Goal: Task Accomplishment & Management: Manage account settings

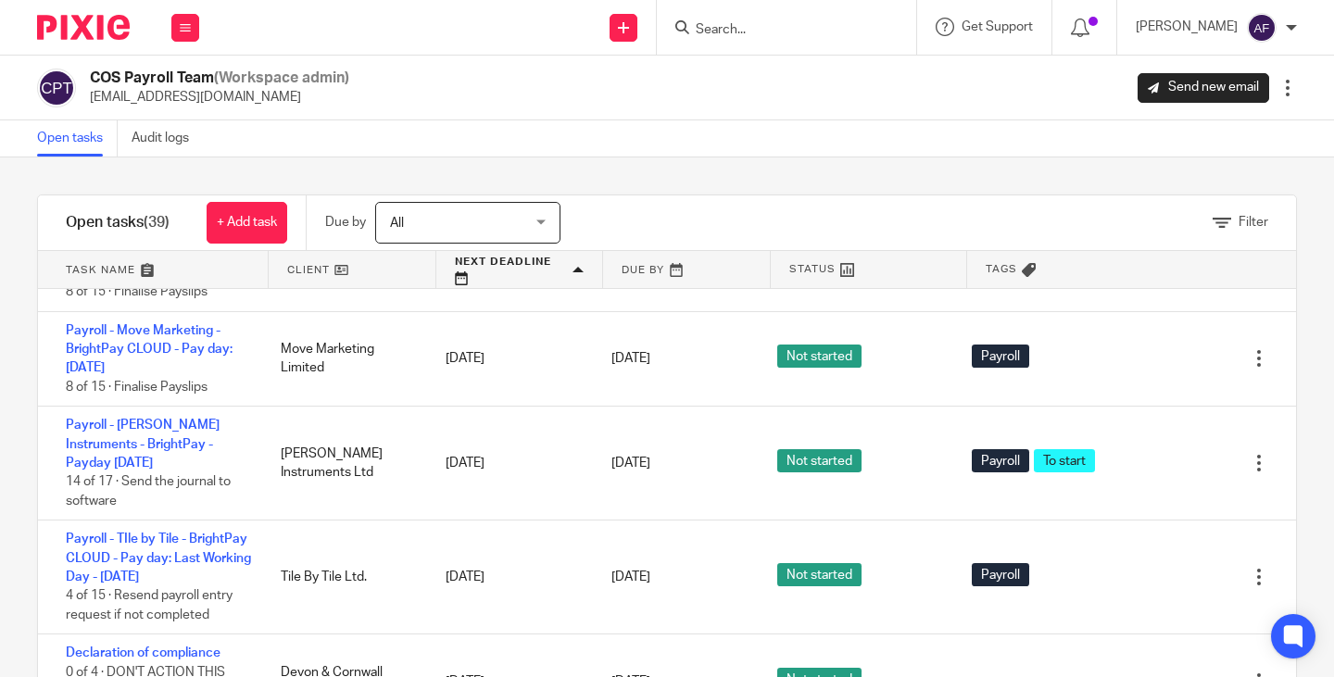
scroll to position [65, 0]
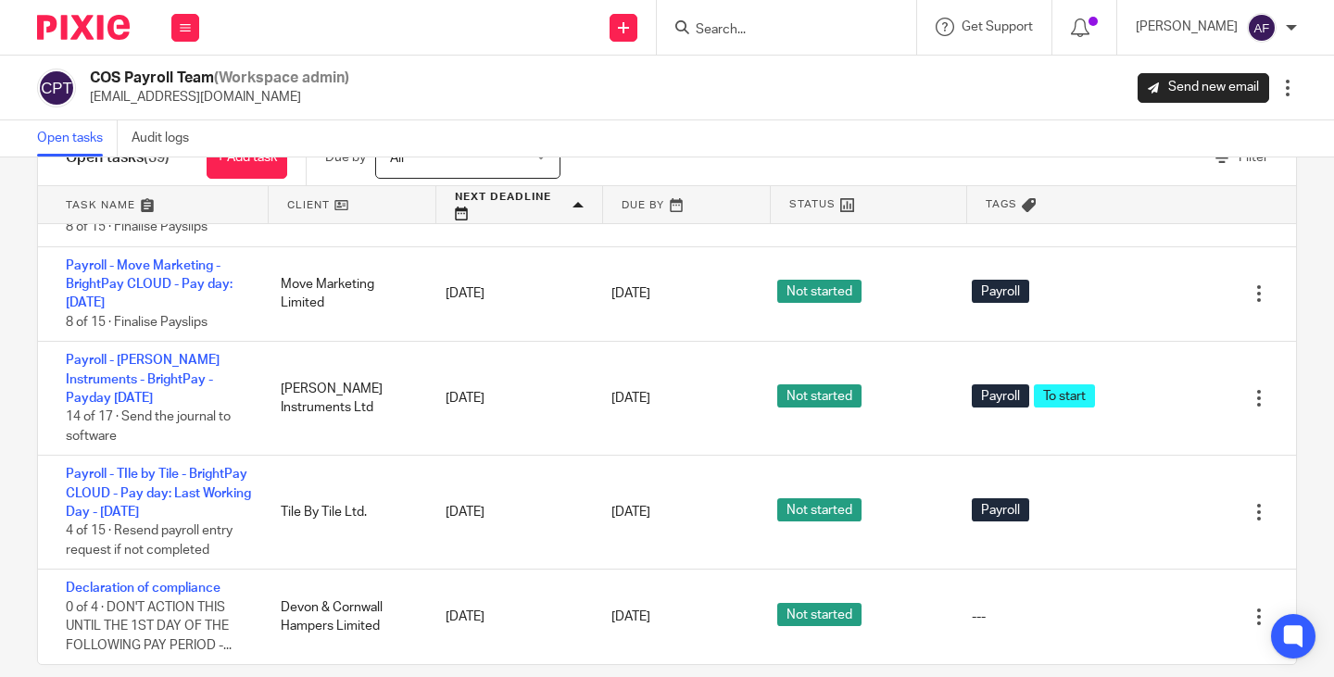
click at [193, 139] on link "Payroll - Labform- BrightPay CLOUD - Pay day: [DATE] of the Month - [DATE]" at bounding box center [158, 113] width 184 height 51
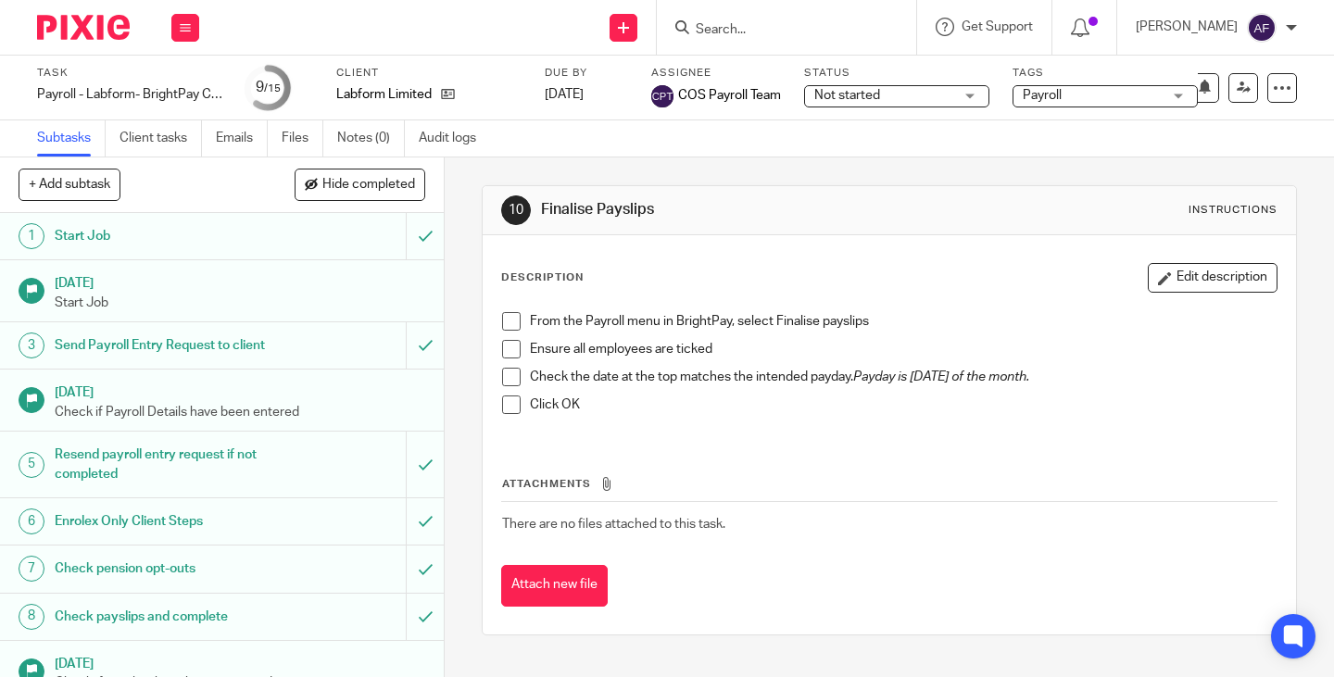
click at [826, 298] on div "Description Edit description From the Payroll menu in BrightPay, select Finalis…" at bounding box center [889, 350] width 776 height 175
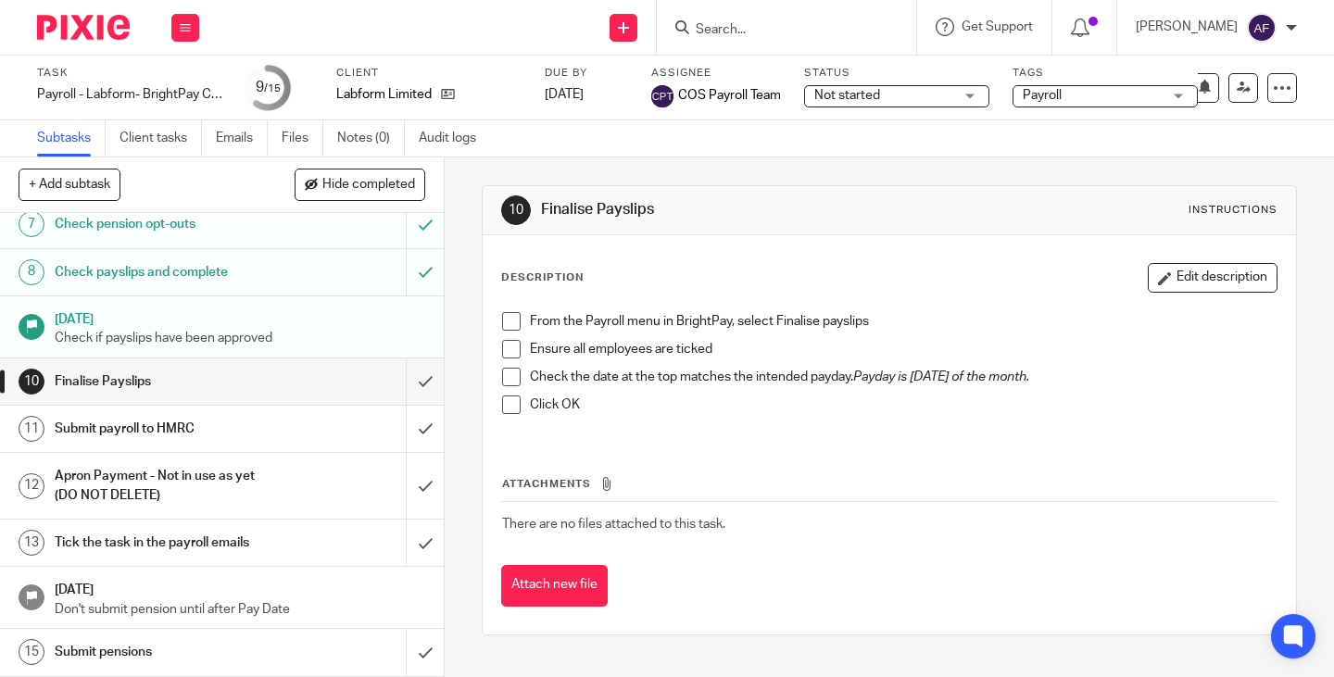
scroll to position [363, 0]
click at [412, 382] on input "submit" at bounding box center [222, 381] width 444 height 46
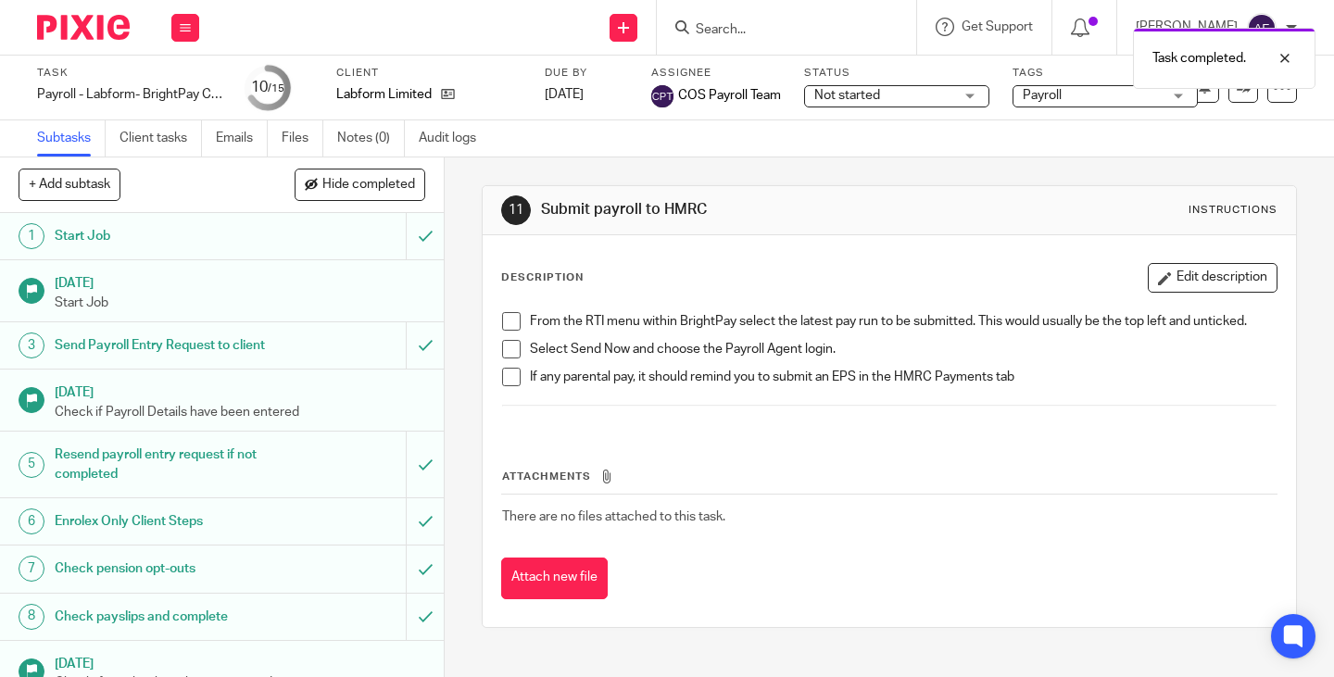
scroll to position [363, 0]
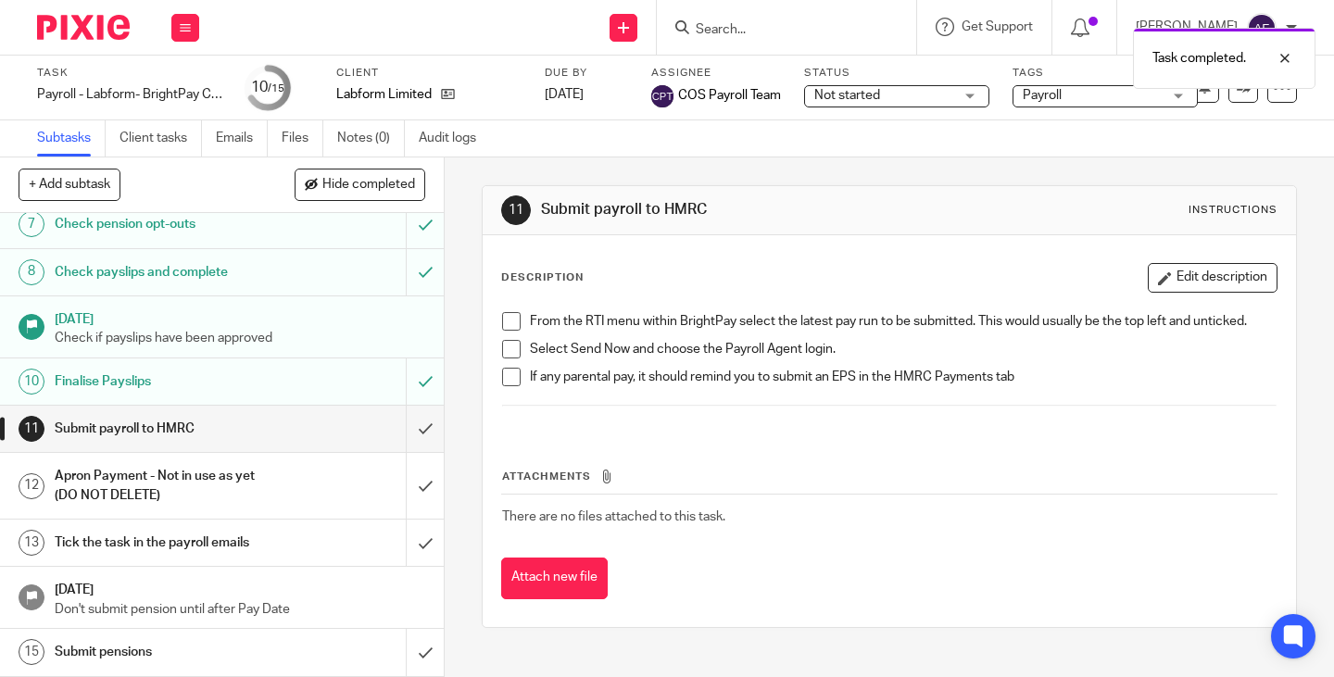
click at [961, 463] on div "Attachments There are no files attached to this task. Attach new file" at bounding box center [889, 515] width 776 height 169
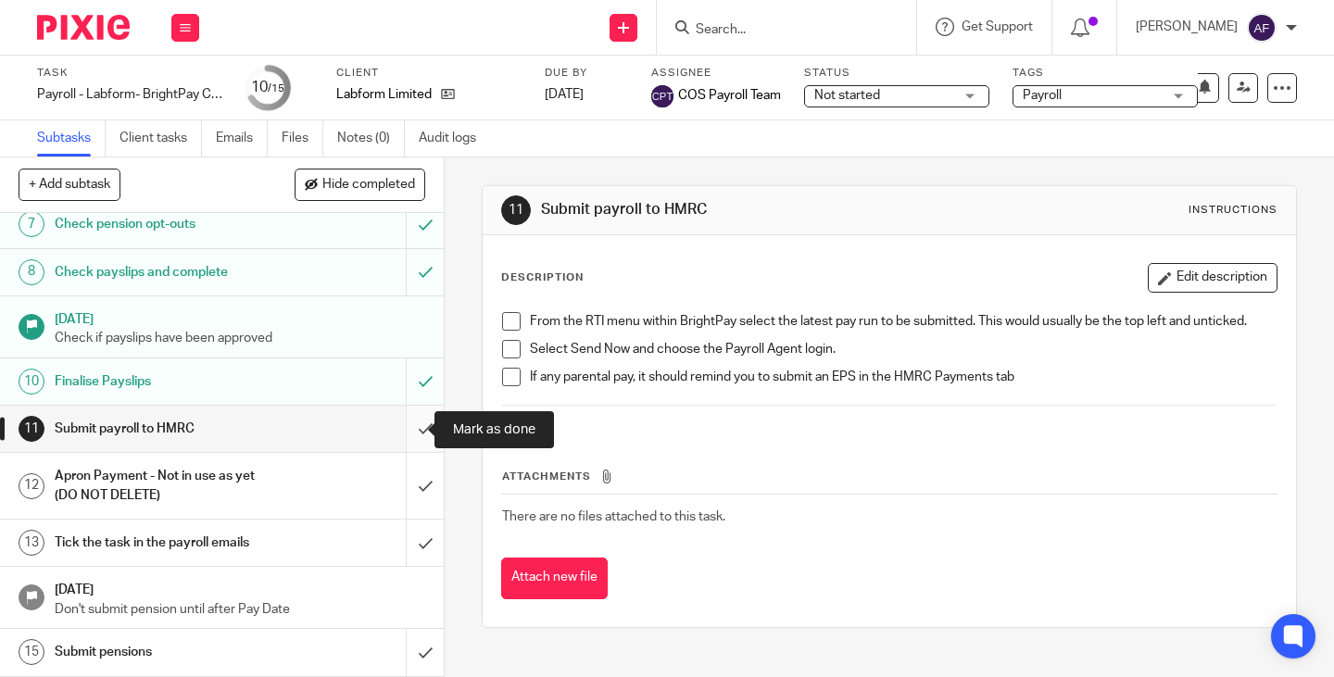
click at [394, 436] on input "submit" at bounding box center [222, 429] width 444 height 46
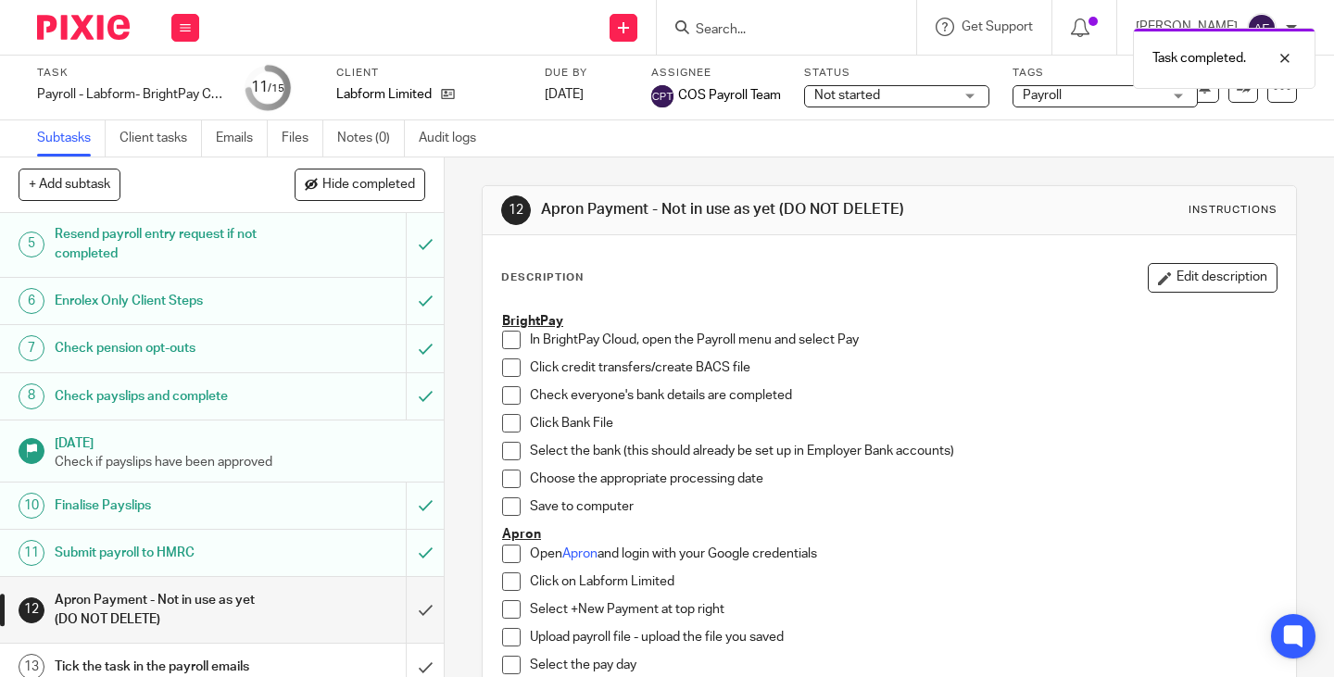
scroll to position [363, 0]
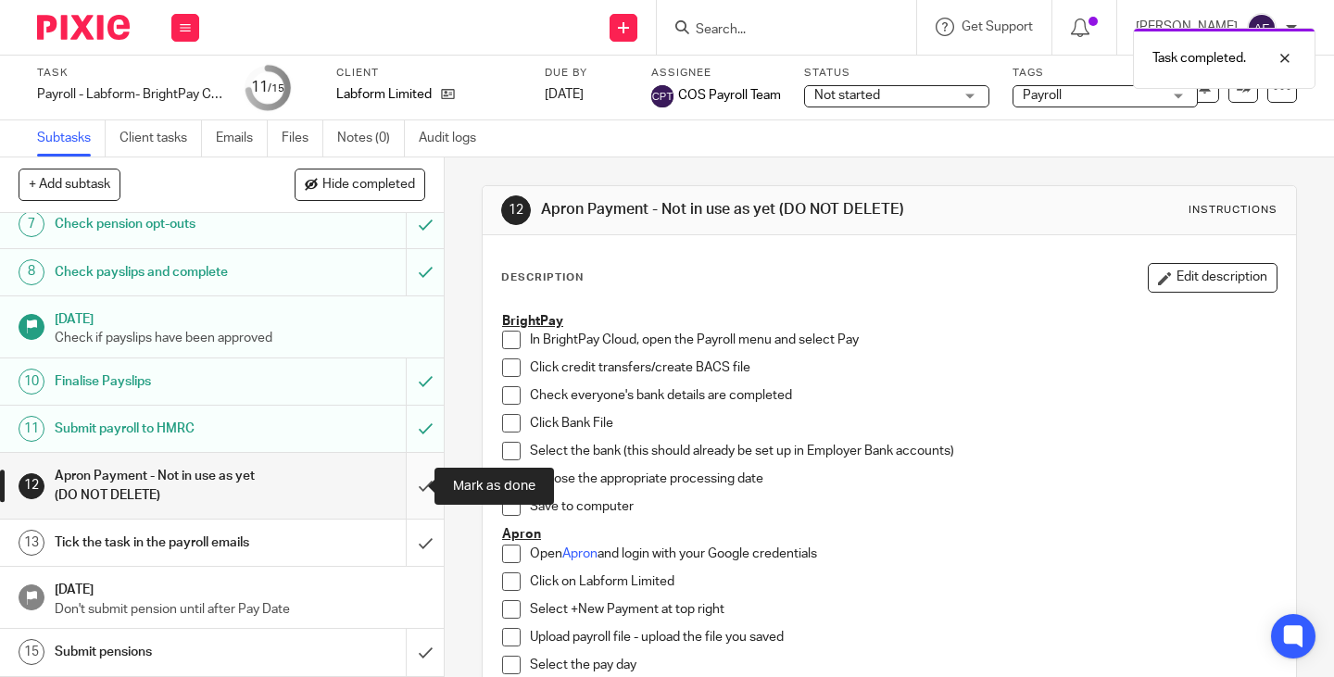
click at [398, 487] on input "submit" at bounding box center [222, 486] width 444 height 66
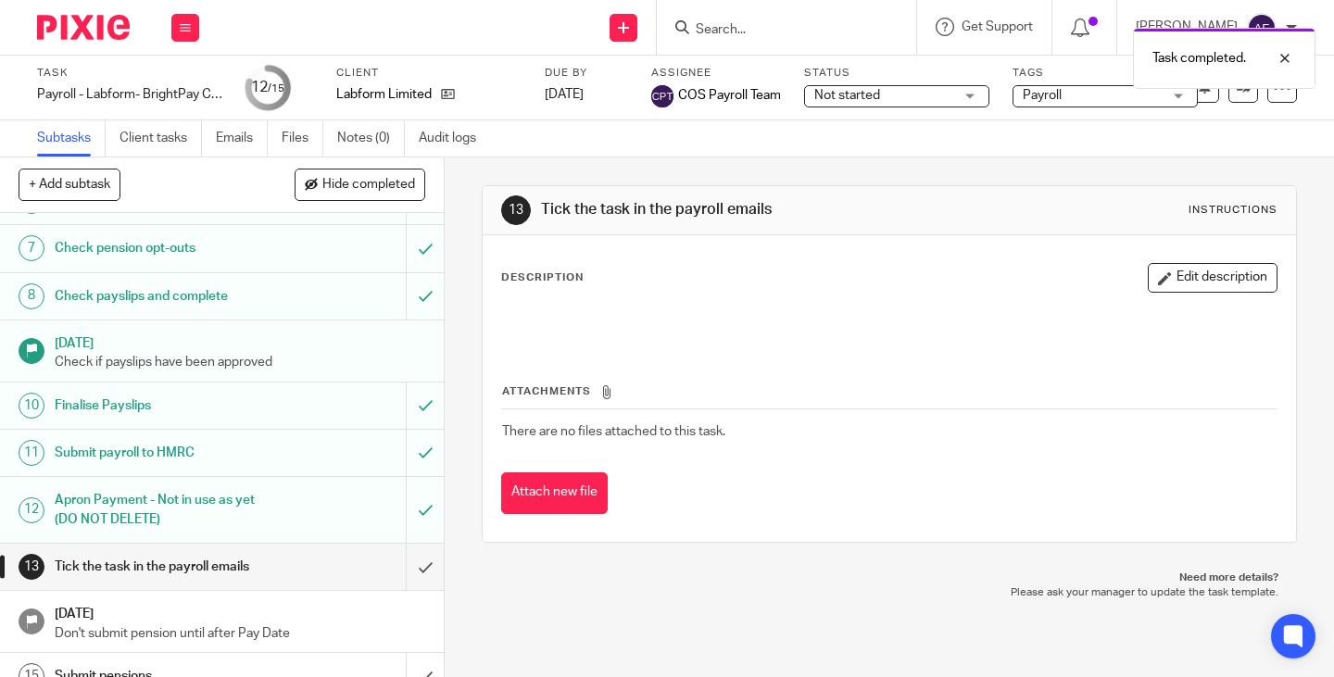
scroll to position [363, 0]
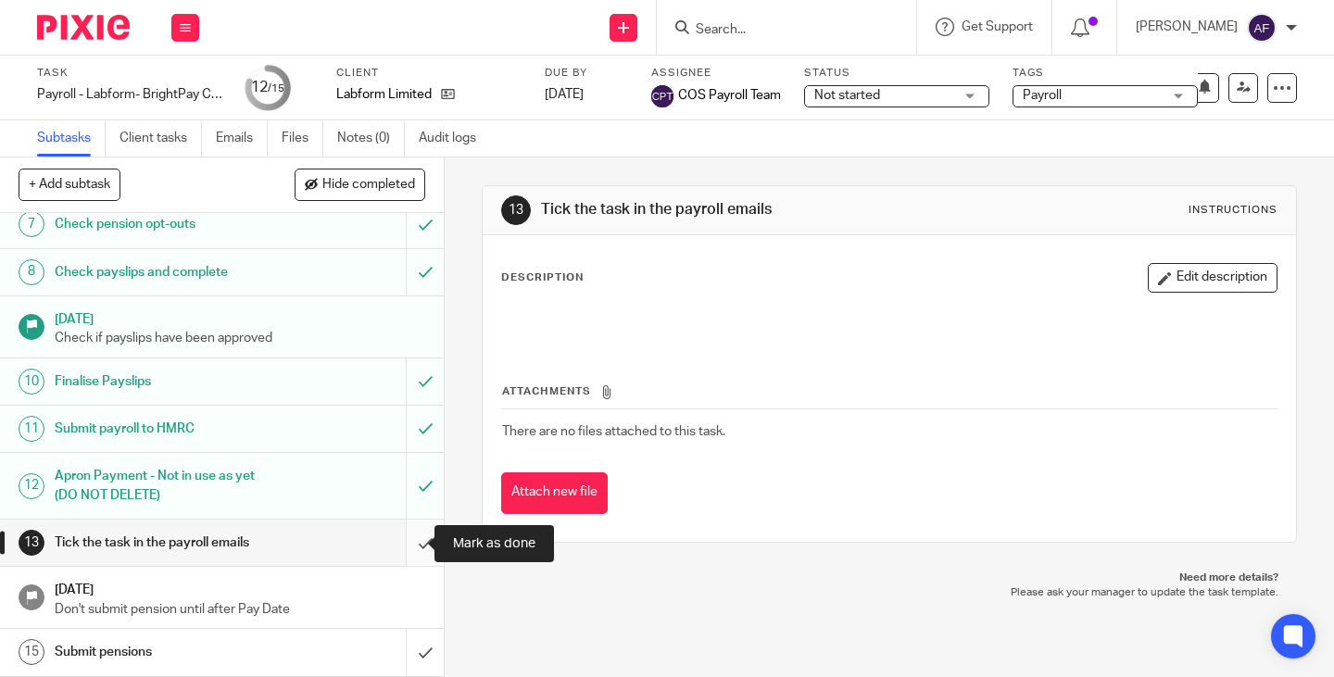
click at [401, 542] on input "submit" at bounding box center [222, 543] width 444 height 46
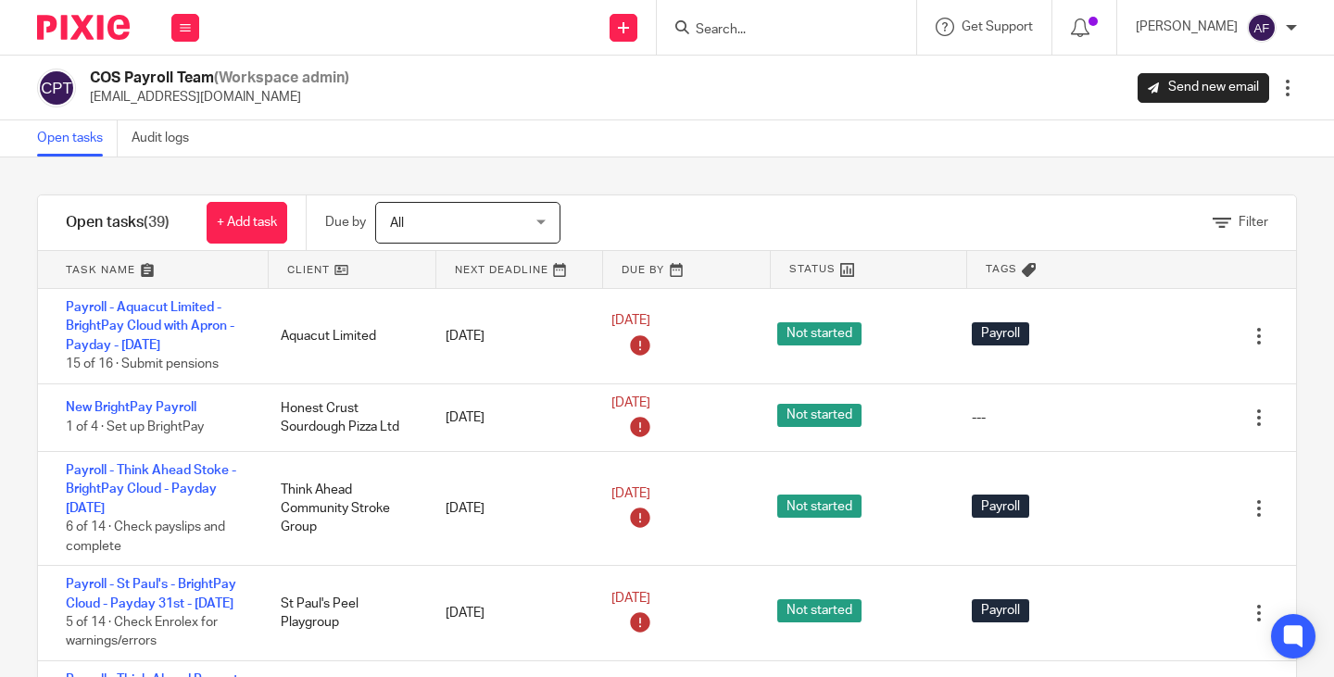
click at [319, 266] on link at bounding box center [352, 269] width 167 height 37
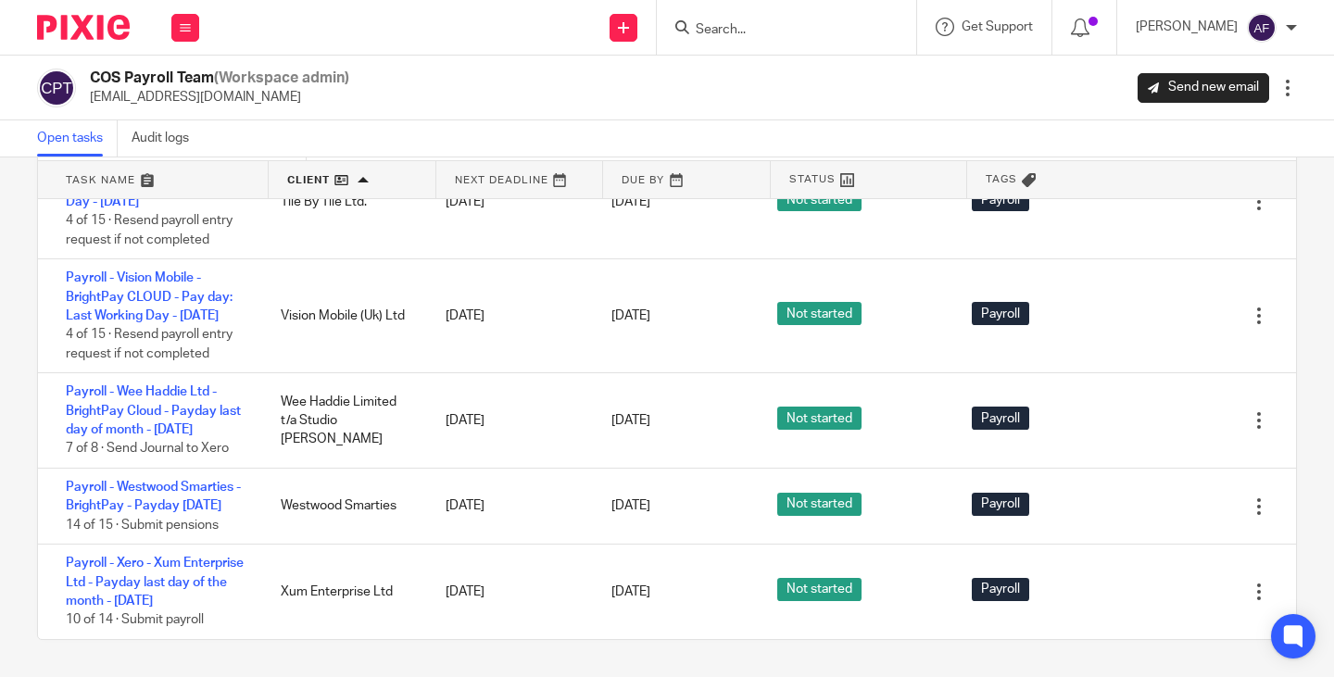
scroll to position [3566, 0]
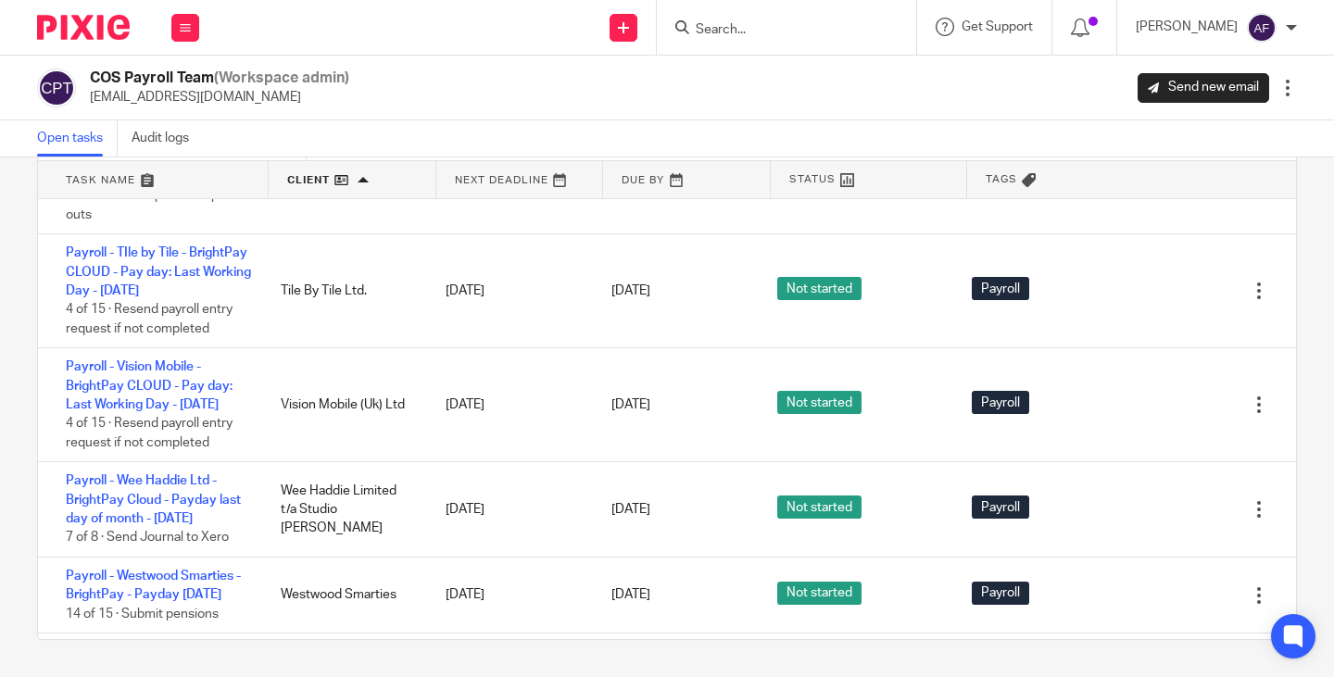
click at [176, 69] on link "Payroll - Think Ahead Stoke - BrightPay Cloud - Payday [DATE]" at bounding box center [151, 44] width 170 height 51
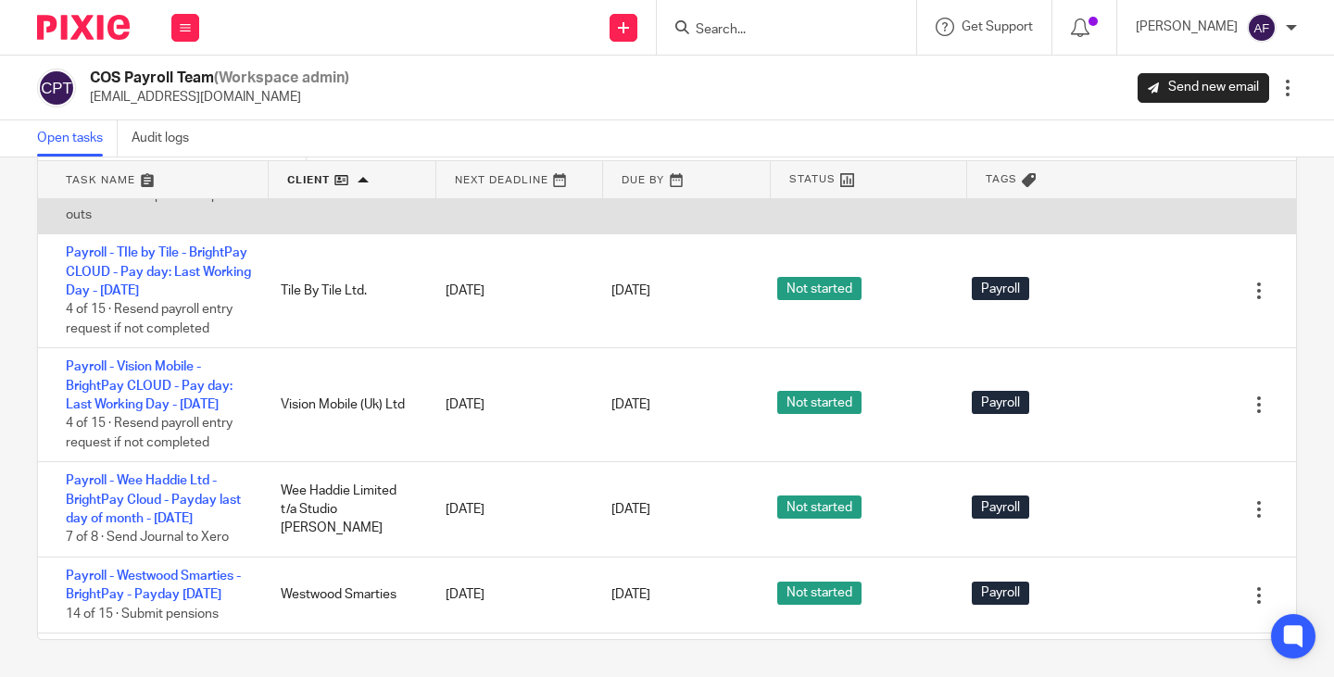
click at [167, 183] on link "Payroll - Think Ahead Property - BrightPay Cloud - Payday [DATE]" at bounding box center [156, 157] width 180 height 51
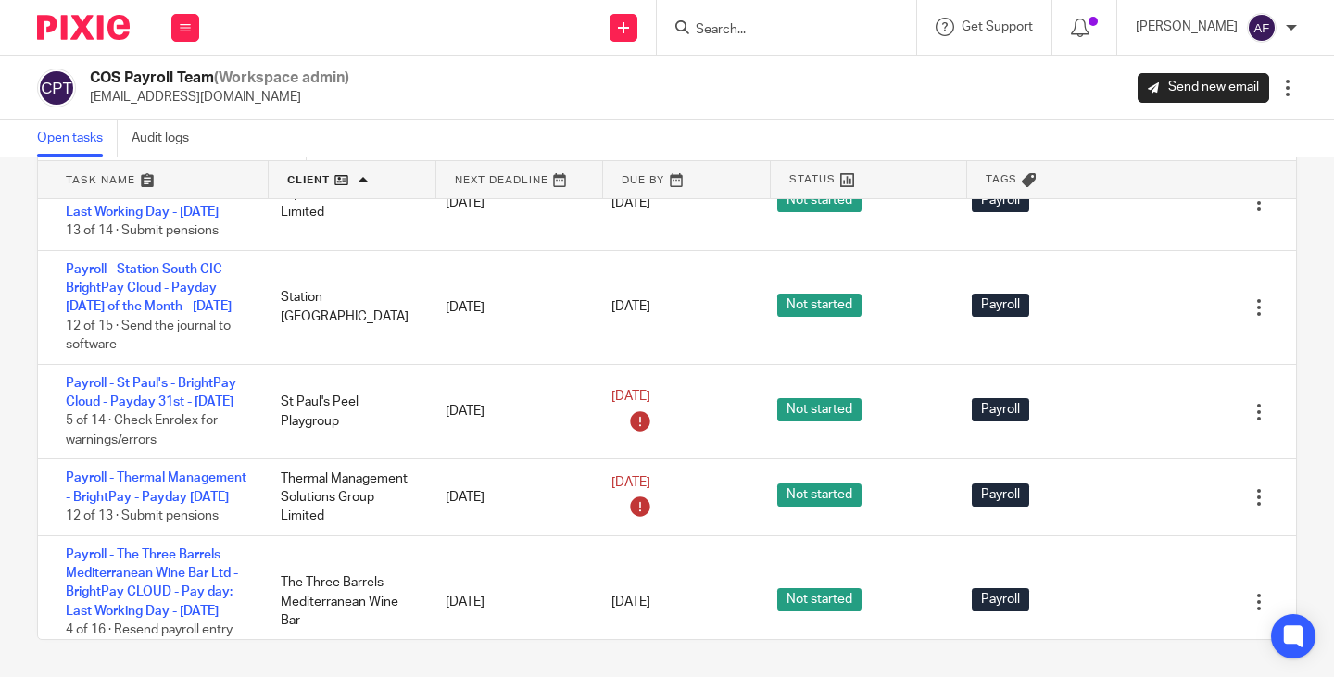
scroll to position [2474, 0]
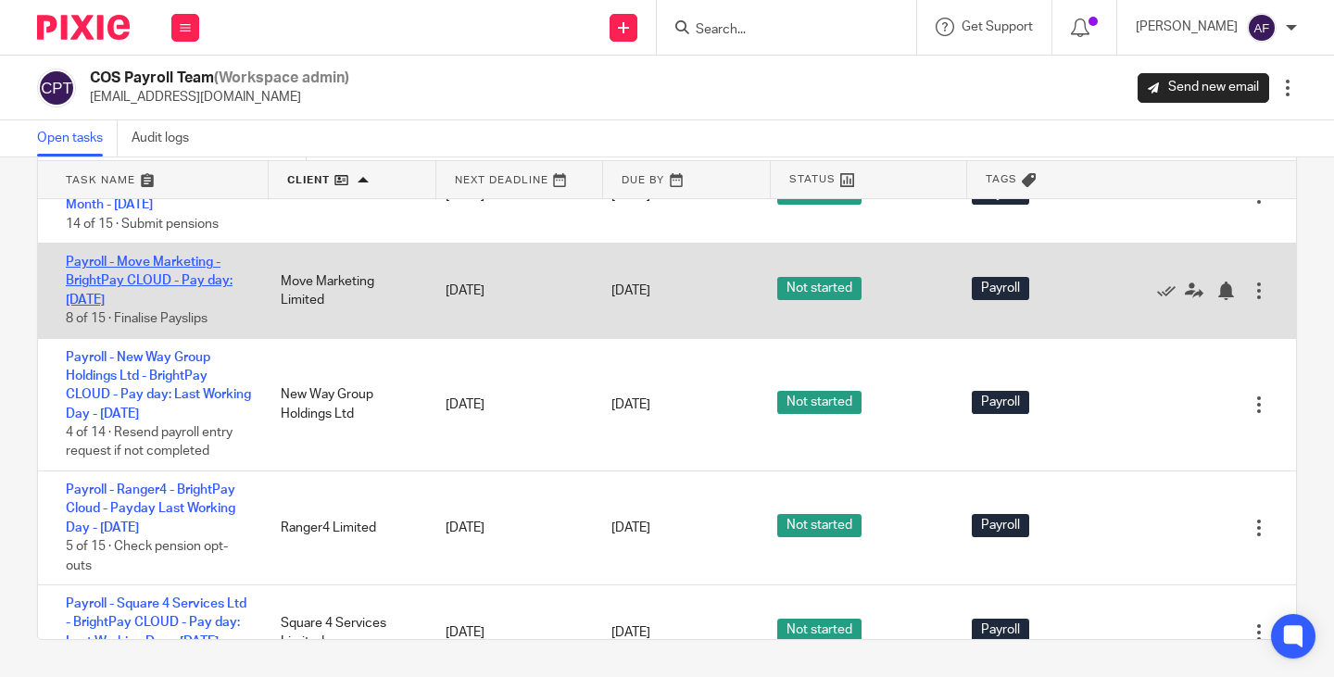
click at [169, 307] on link "Payroll - Move Marketing - BrightPay CLOUD - Pay day: [DATE]" at bounding box center [149, 281] width 167 height 51
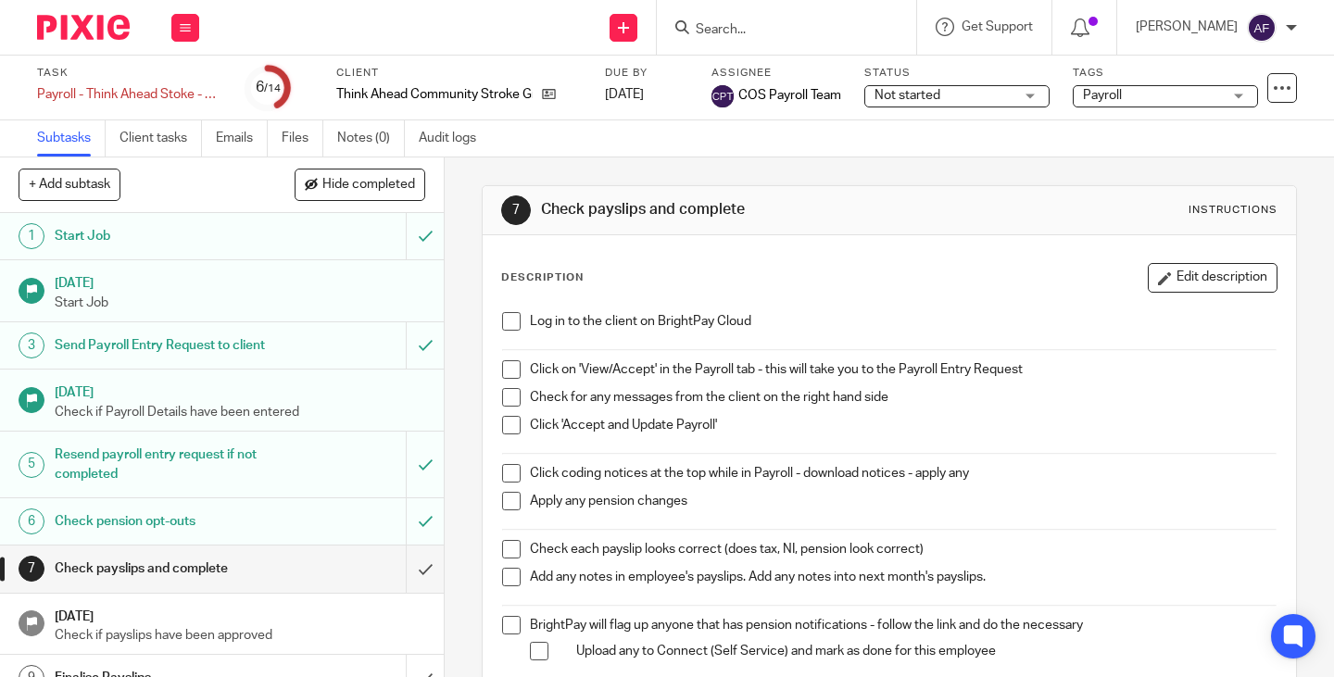
click at [846, 227] on div "7 Check payslips and complete Instructions" at bounding box center [888, 210] width 813 height 49
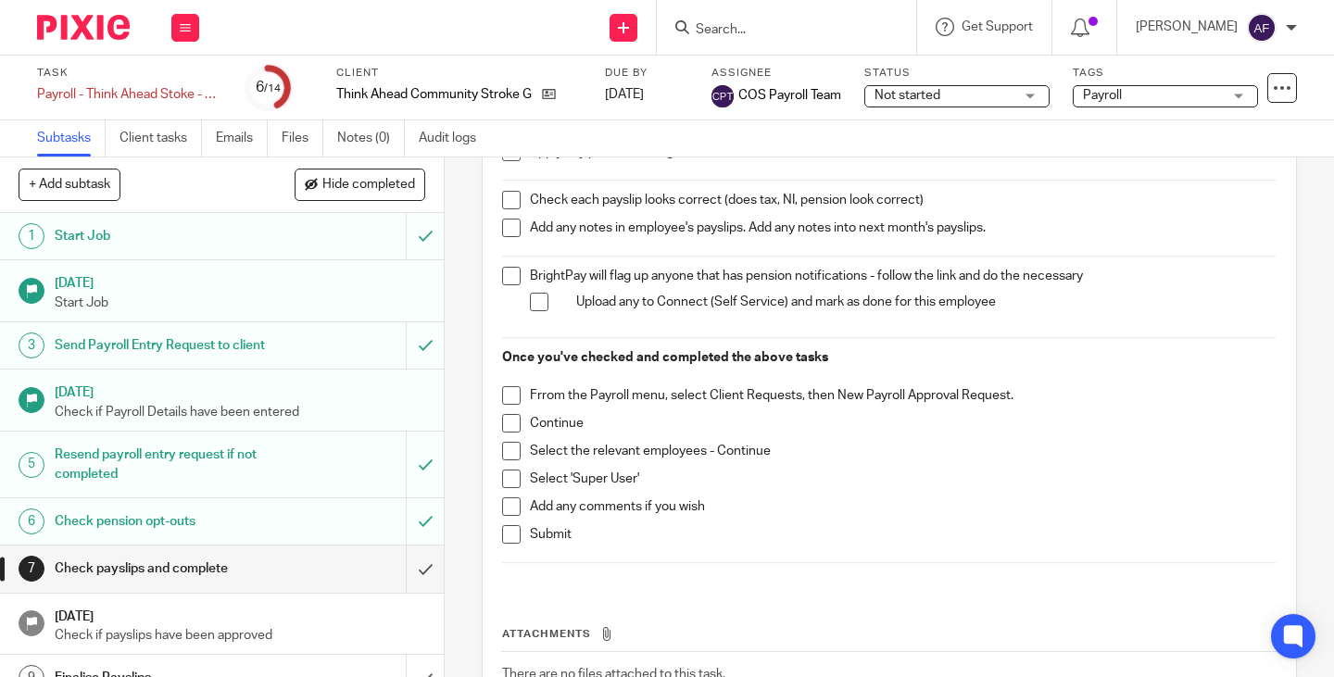
scroll to position [232, 0]
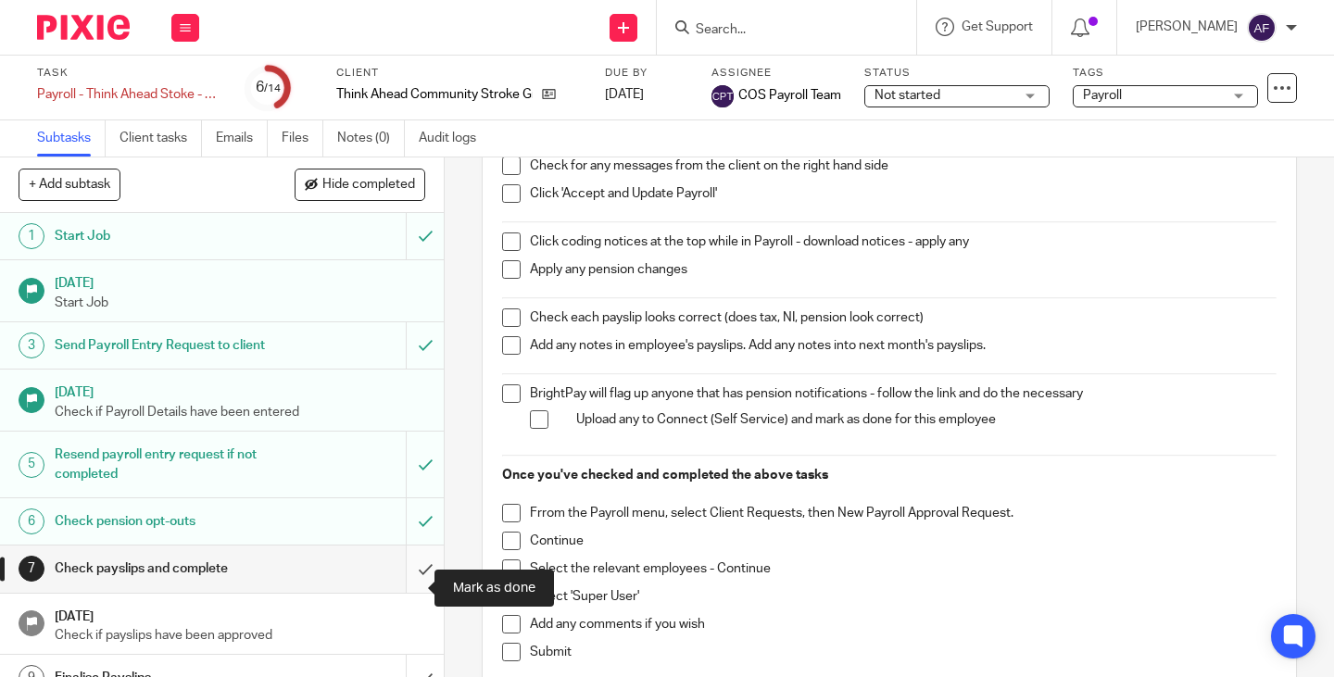
click at [407, 589] on input "submit" at bounding box center [222, 568] width 444 height 46
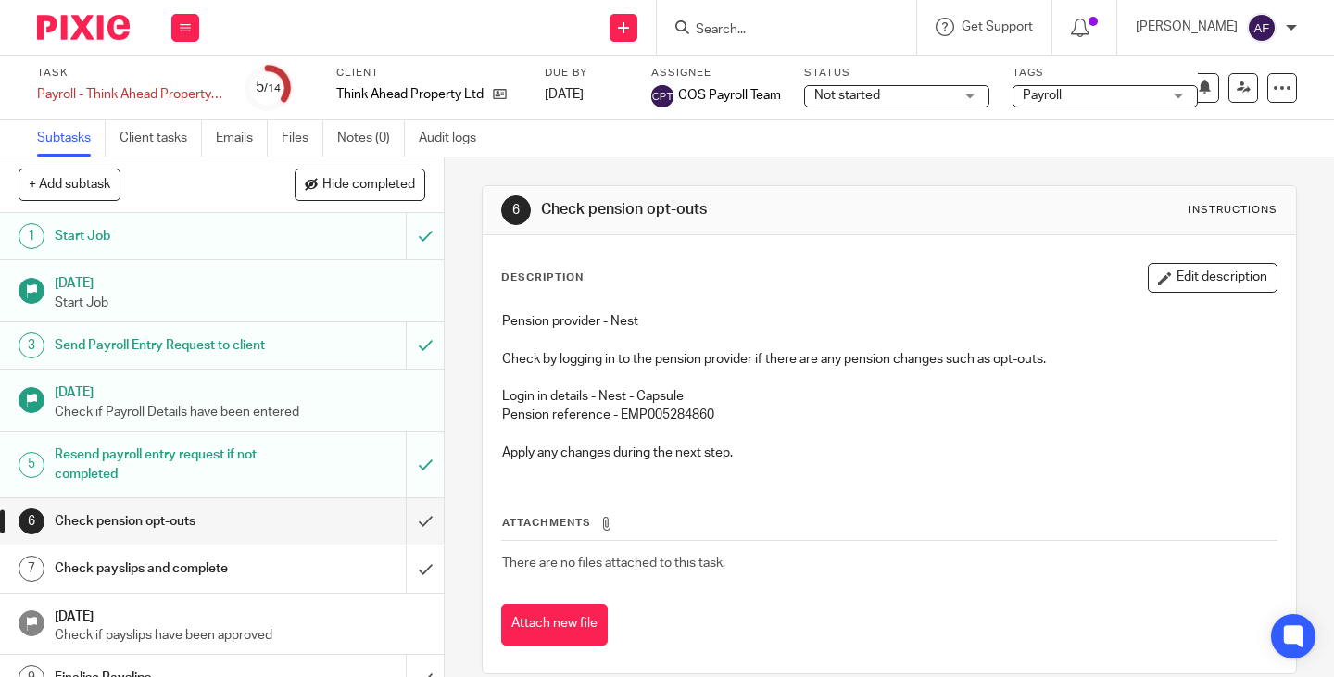
click at [835, 391] on p "Login in details - Nest - Capsule" at bounding box center [889, 396] width 774 height 19
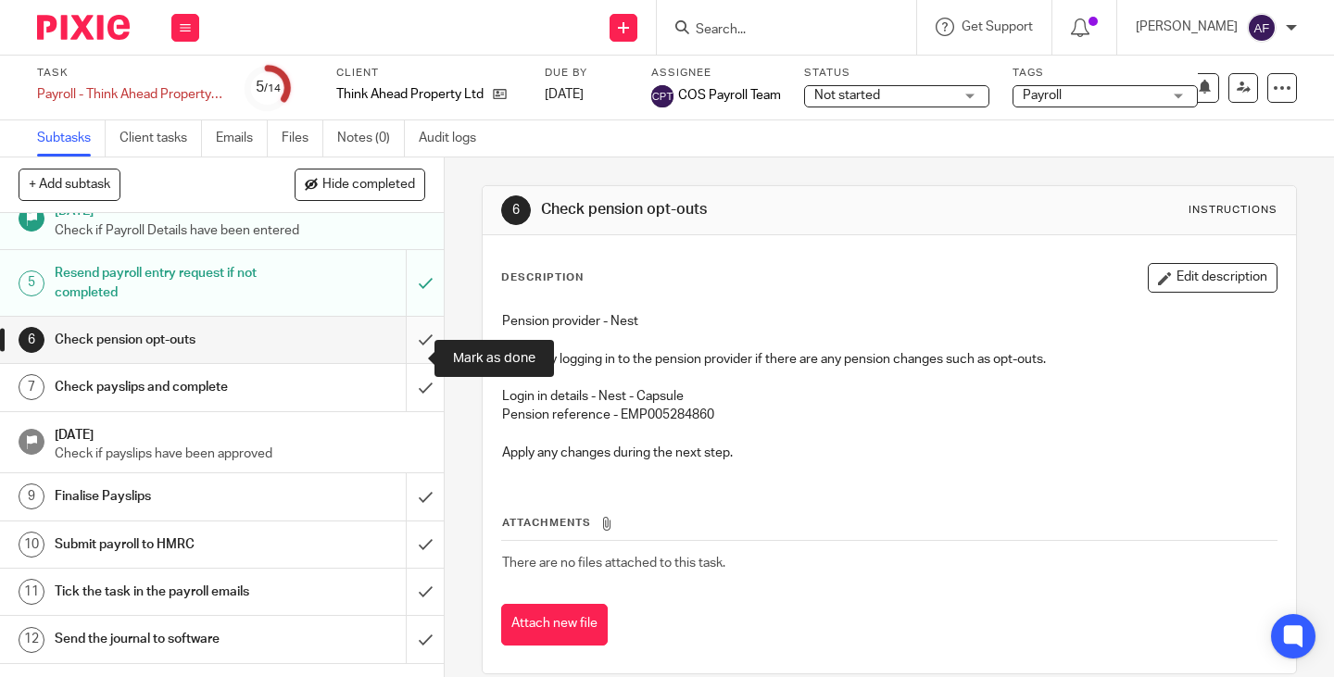
click at [399, 363] on input "submit" at bounding box center [222, 340] width 444 height 46
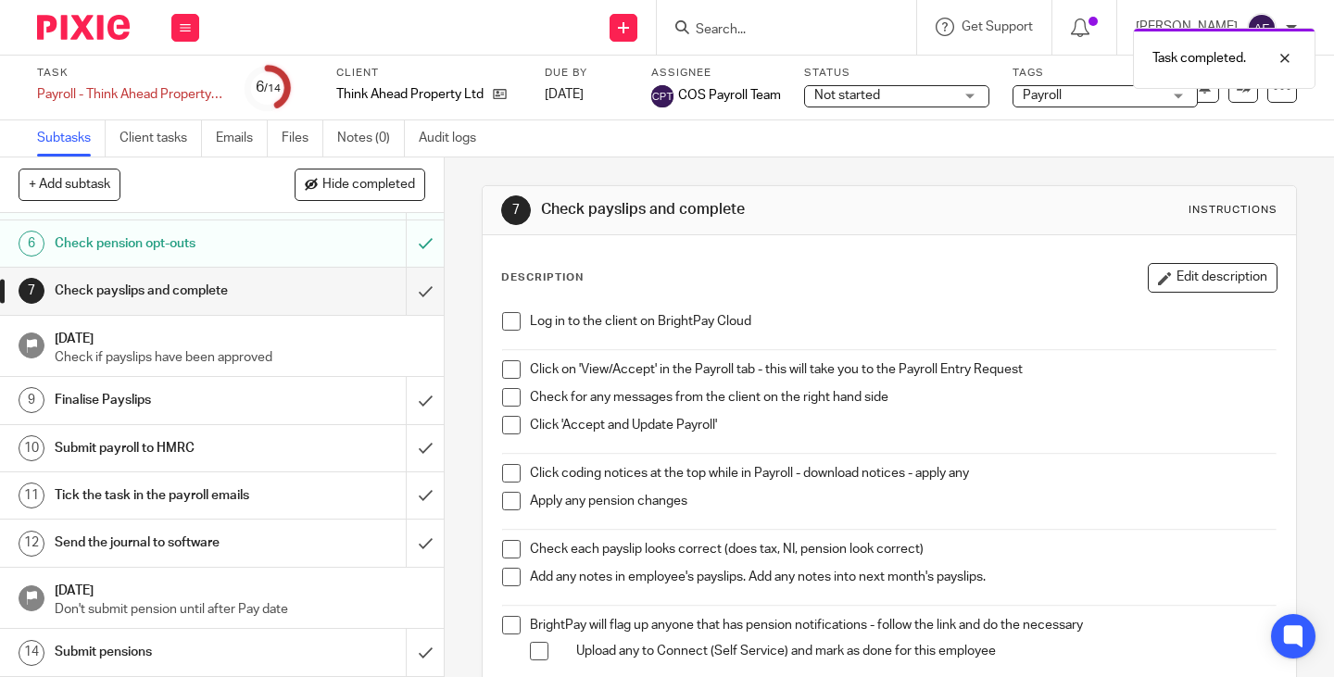
scroll to position [296, 0]
click at [409, 299] on input "submit" at bounding box center [222, 291] width 444 height 46
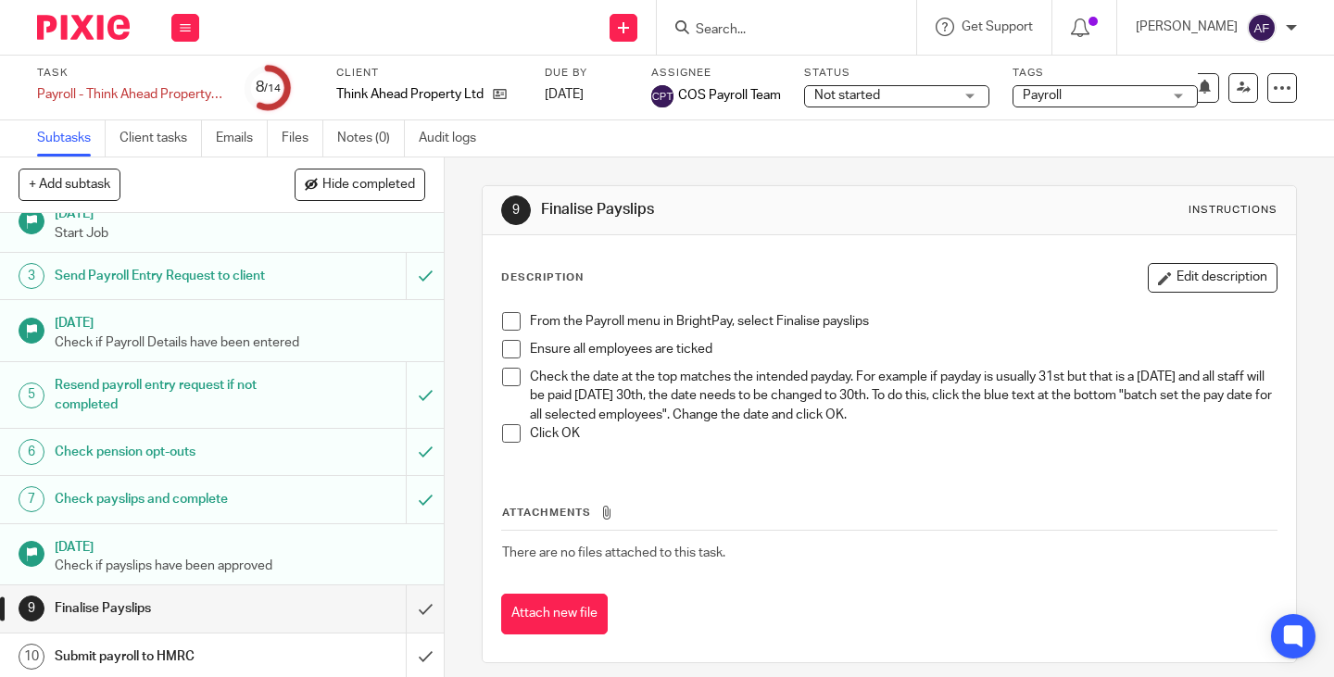
scroll to position [60, 0]
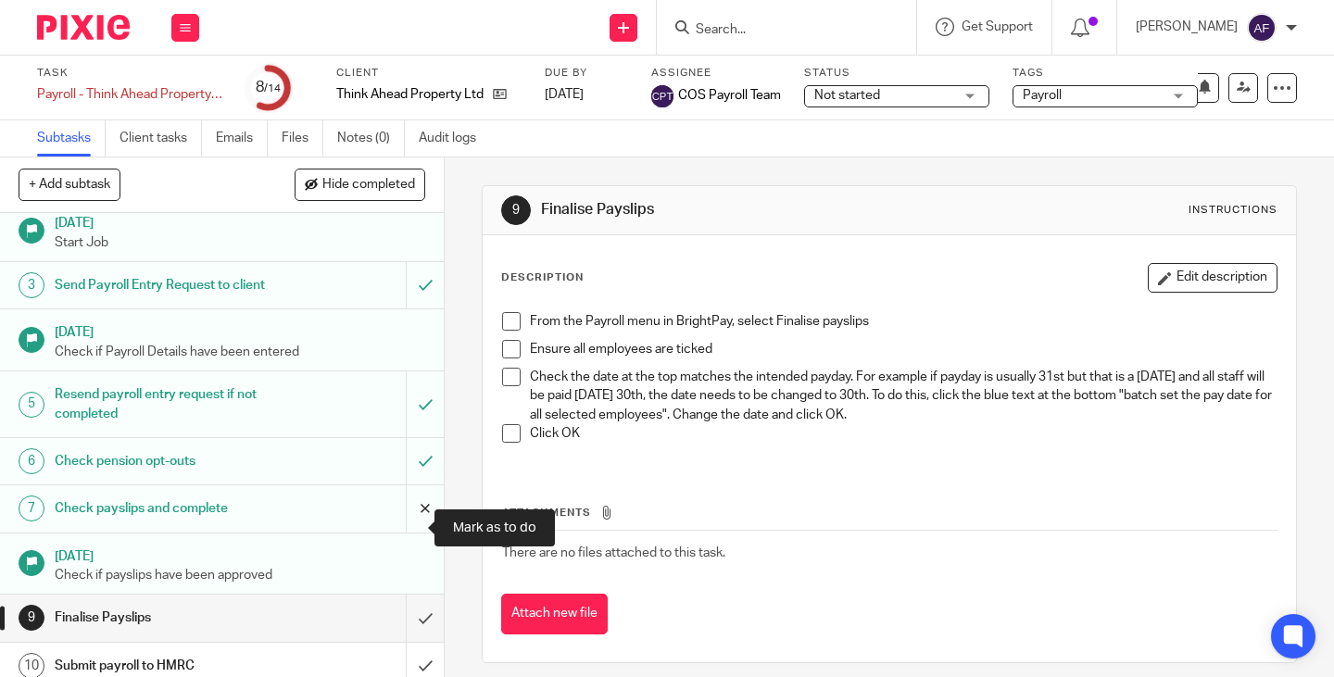
click at [415, 525] on input "submit" at bounding box center [222, 508] width 444 height 46
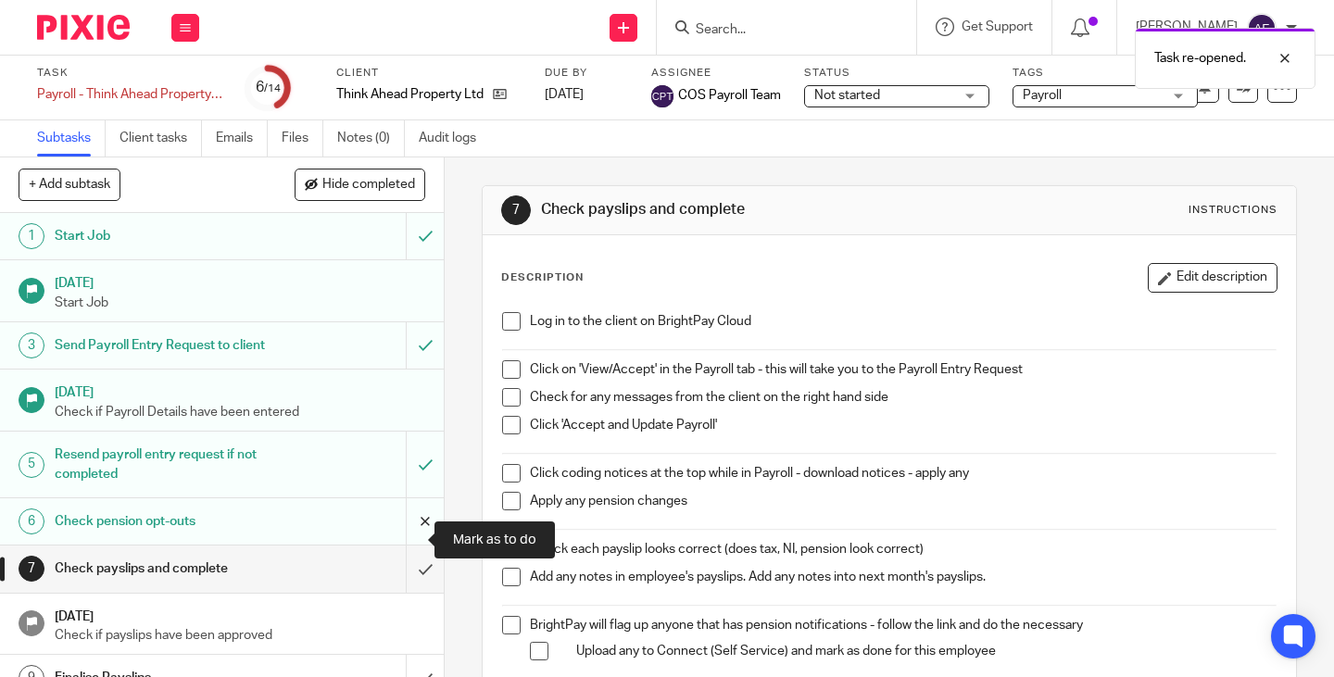
click at [414, 538] on input "submit" at bounding box center [222, 521] width 444 height 46
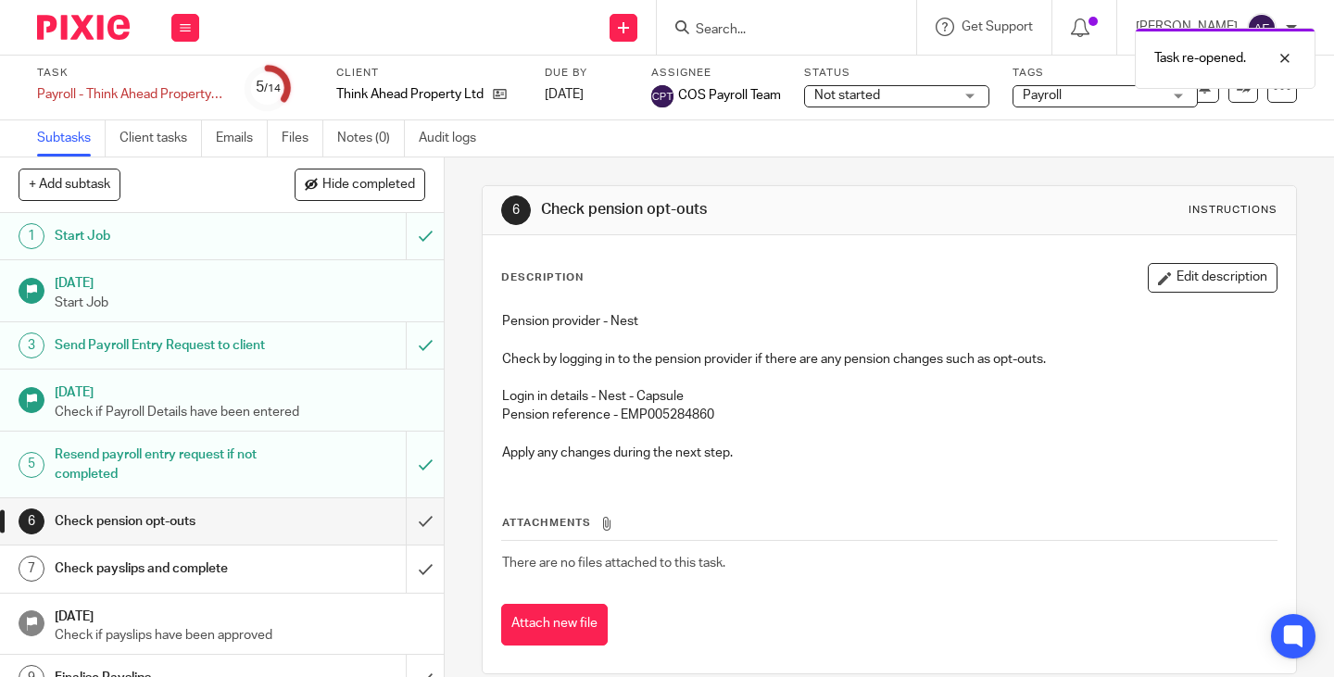
click at [920, 369] on p at bounding box center [889, 378] width 774 height 19
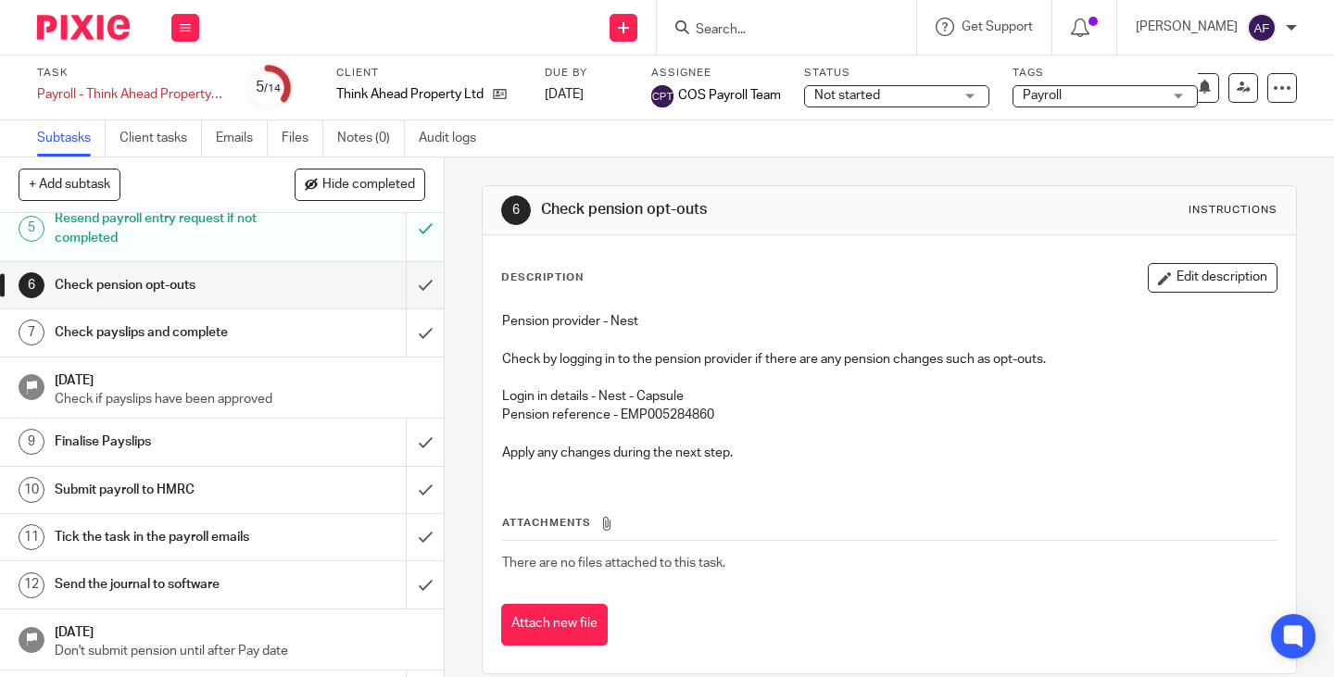
scroll to position [247, 0]
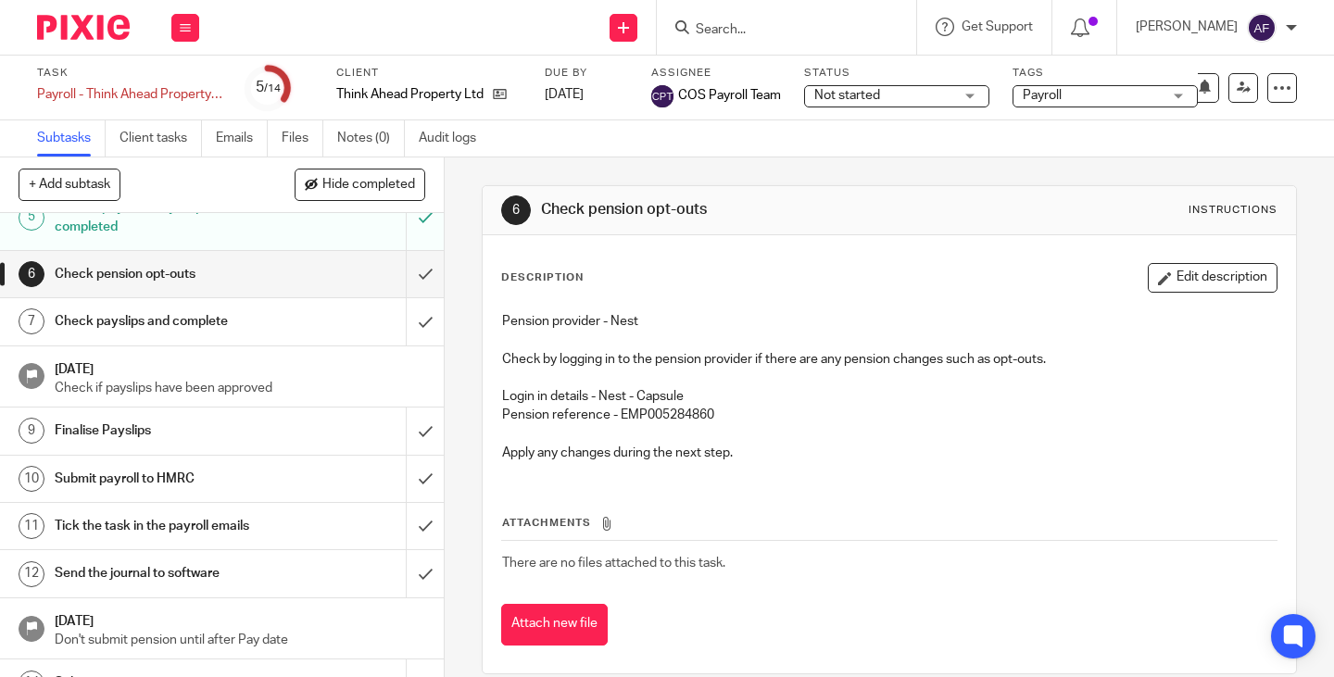
click at [336, 335] on div "Check payslips and complete" at bounding box center [221, 321] width 332 height 28
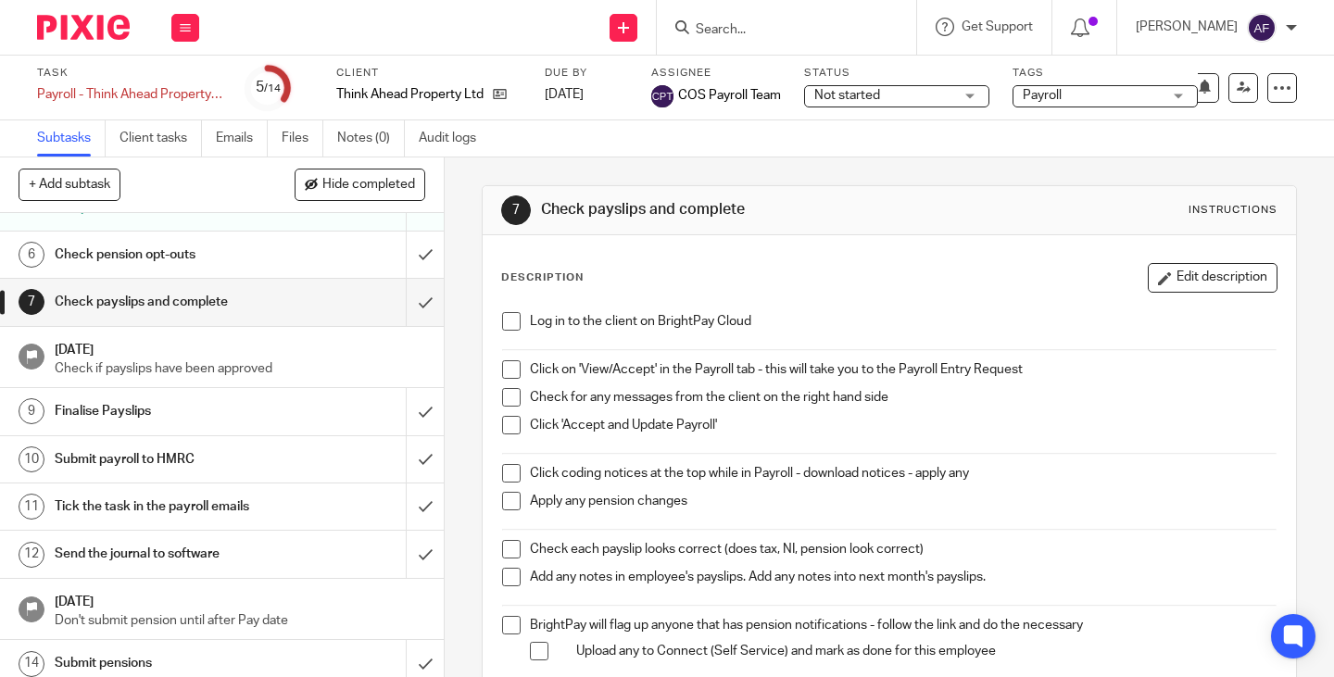
scroll to position [270, 0]
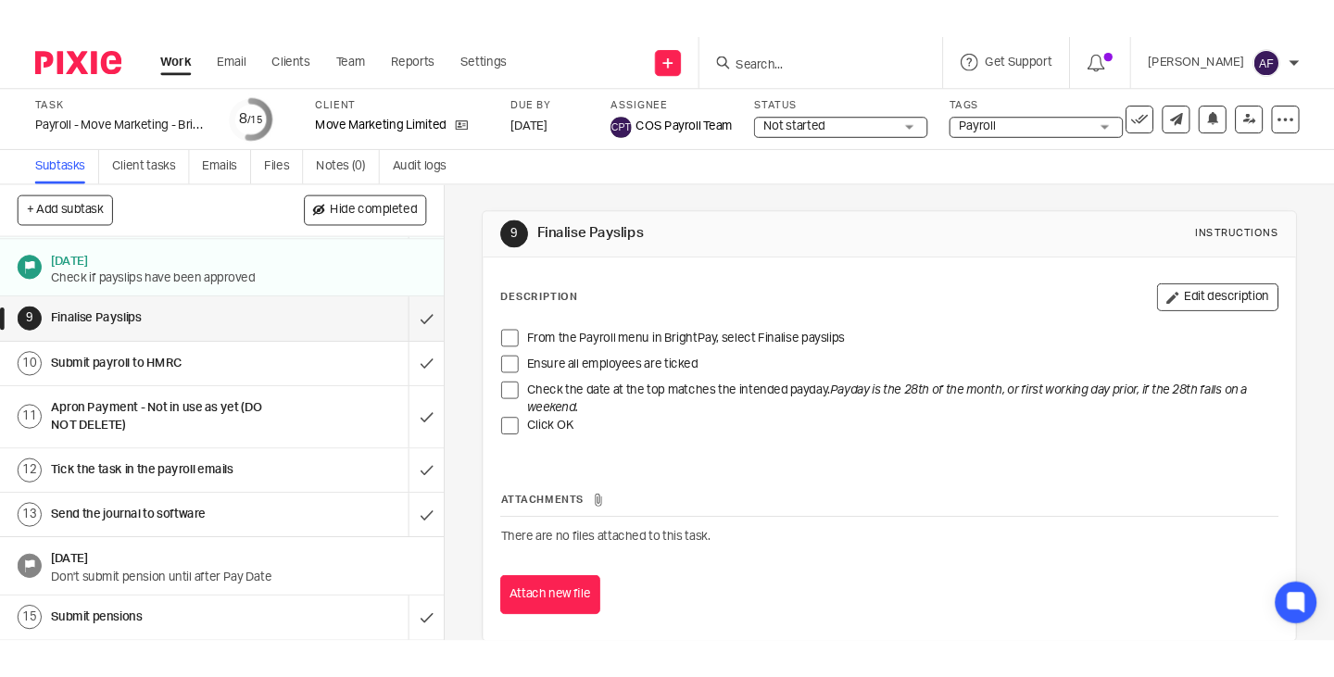
scroll to position [344, 0]
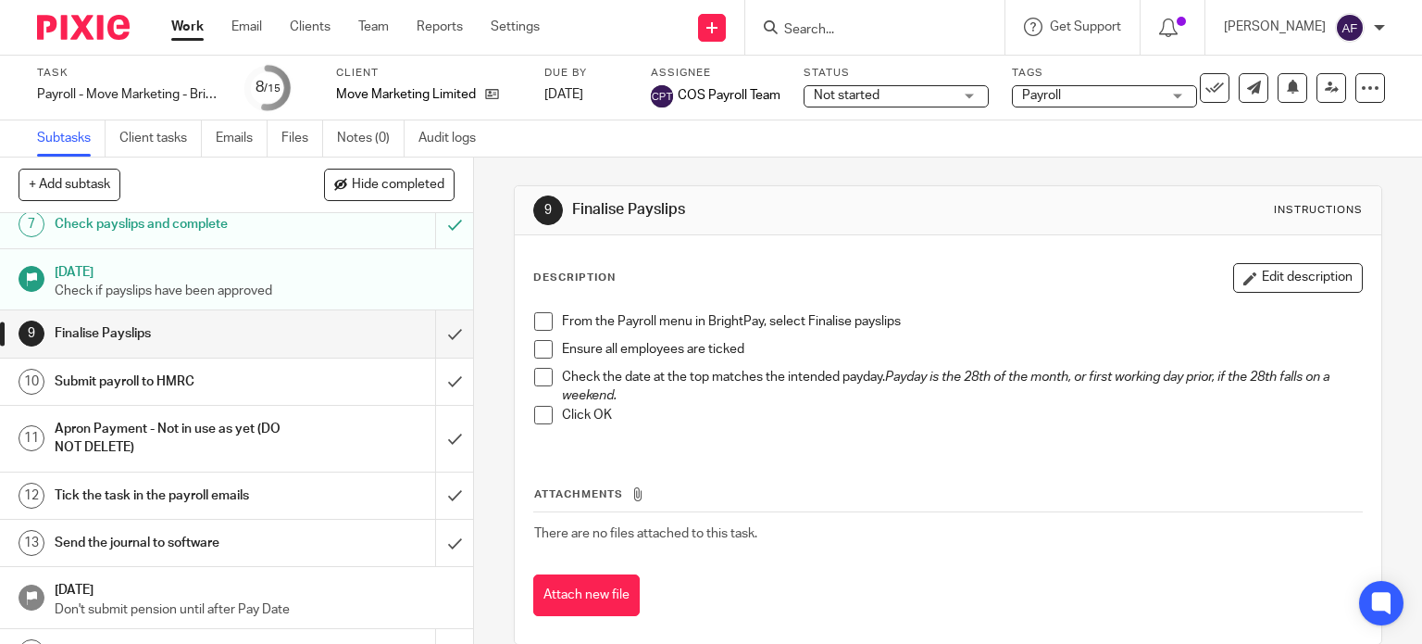
click at [919, 229] on div "9 Finalise Payslips Instructions" at bounding box center [949, 210] width 868 height 49
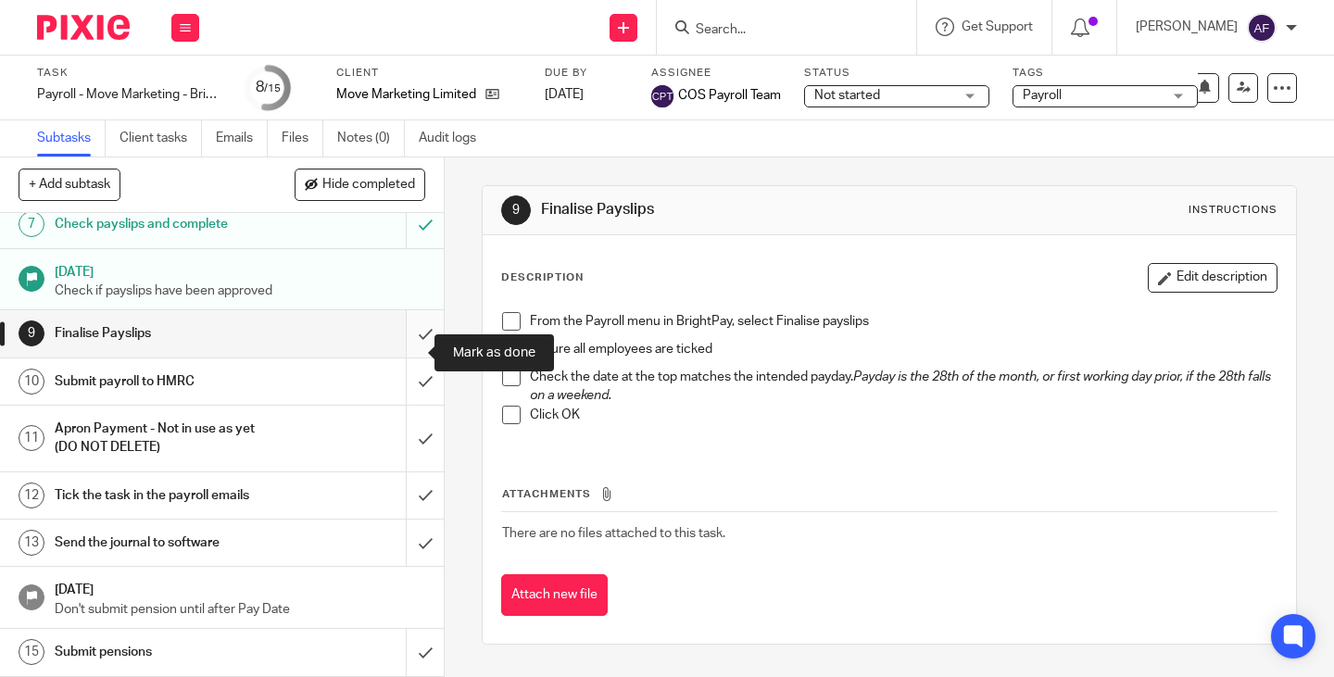
click at [395, 348] on input "submit" at bounding box center [222, 333] width 444 height 46
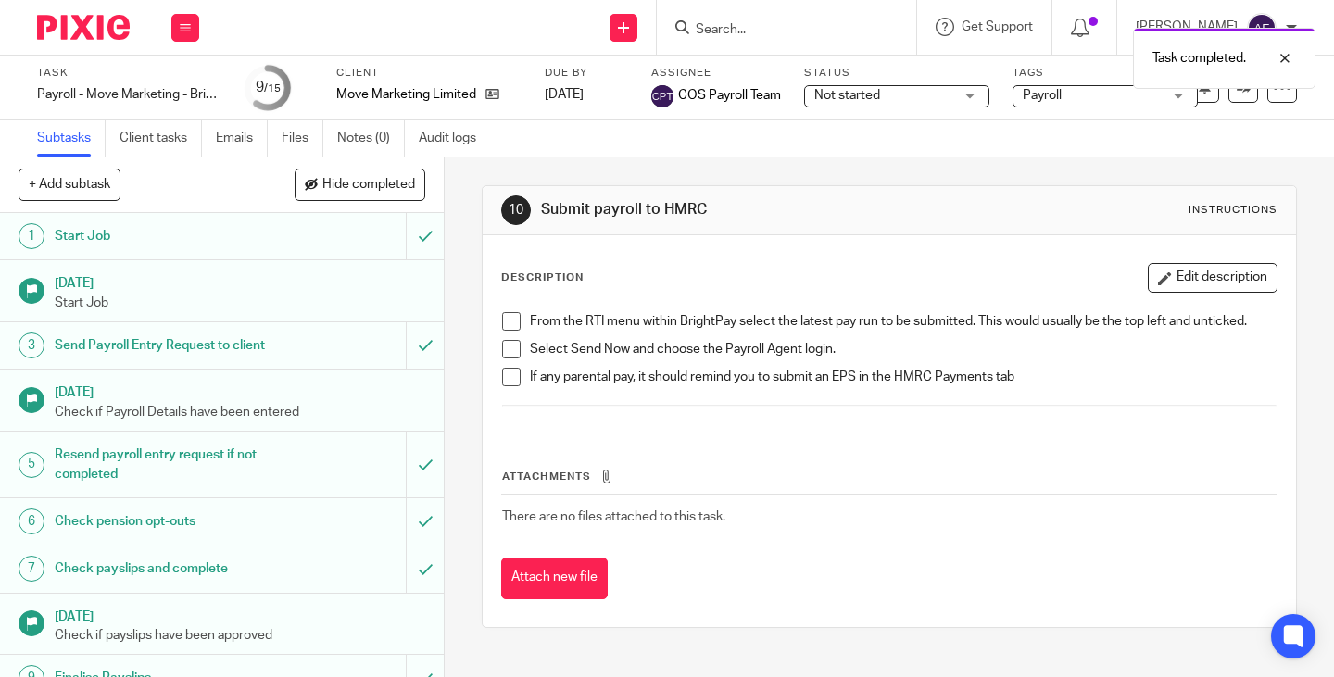
scroll to position [303, 0]
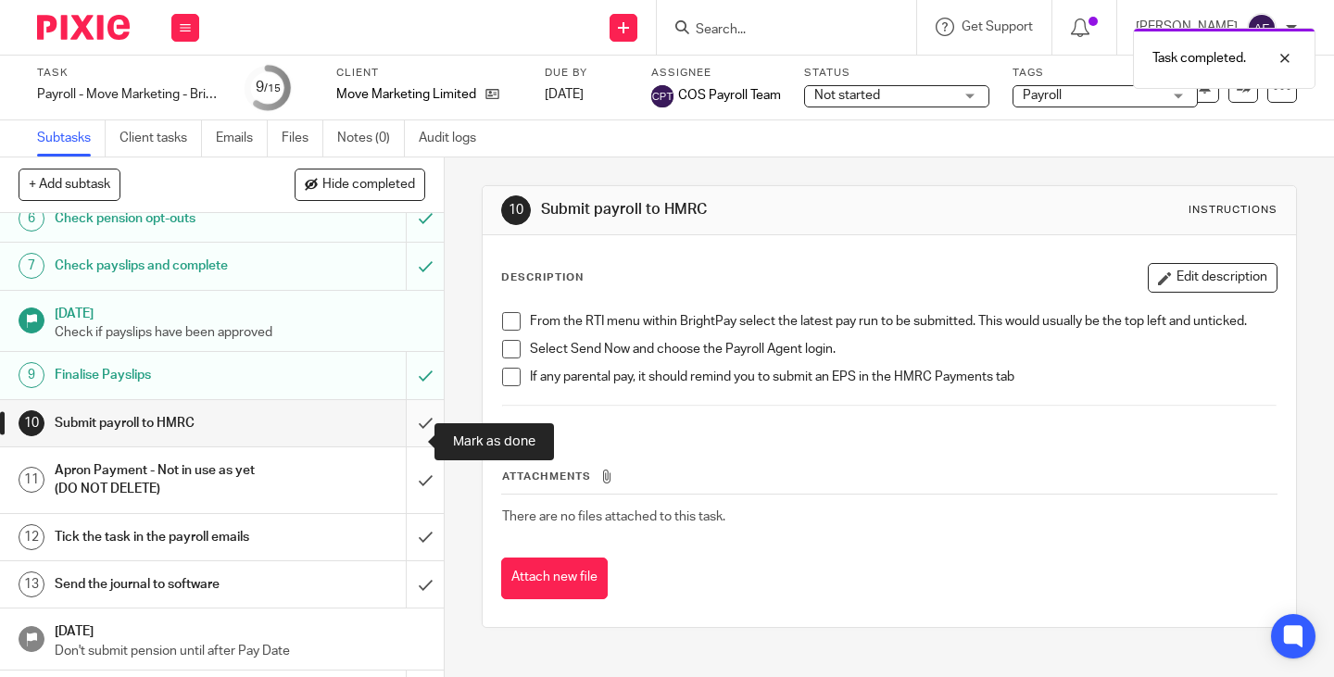
click at [415, 431] on input "submit" at bounding box center [222, 423] width 444 height 46
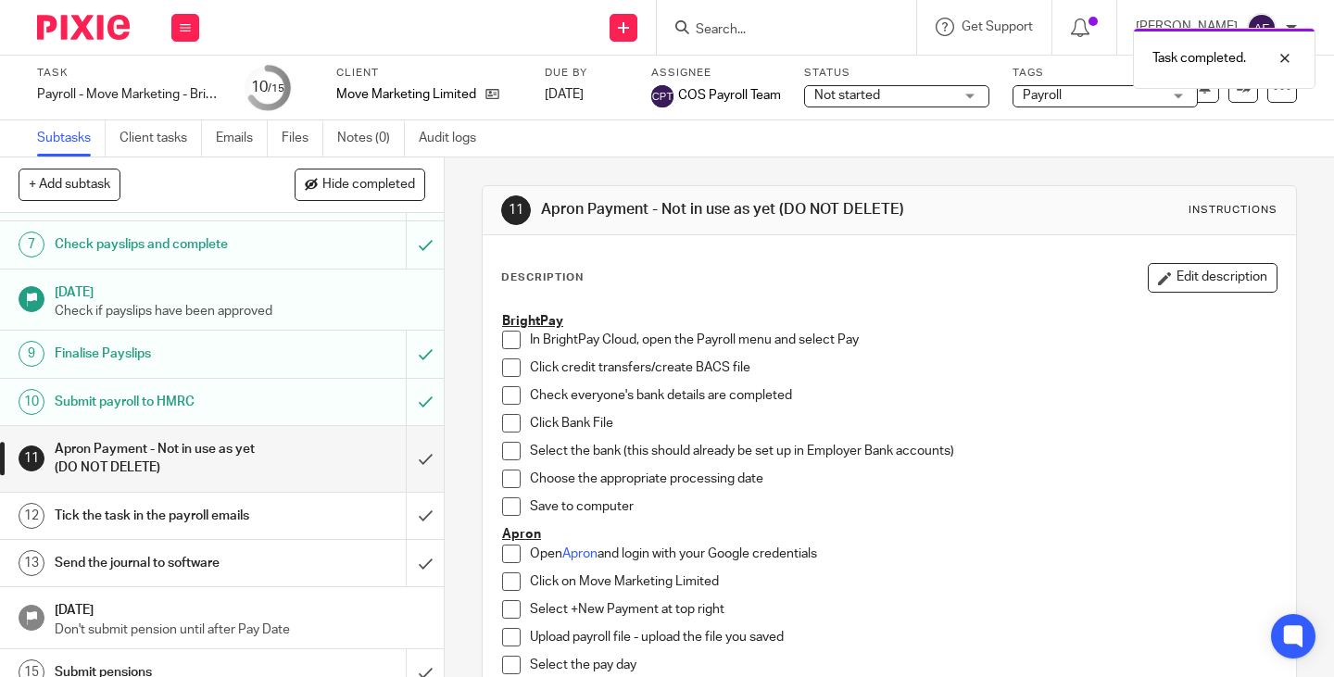
scroll to position [361, 0]
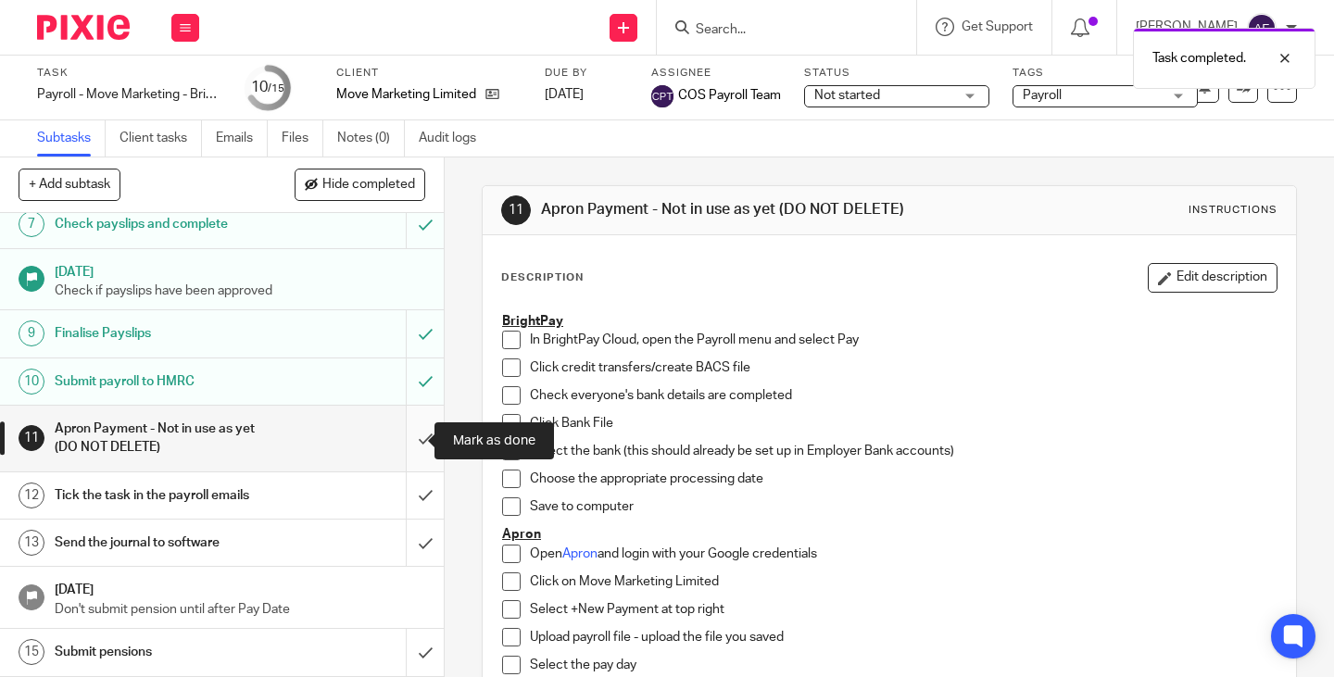
click at [403, 448] on input "submit" at bounding box center [222, 439] width 444 height 66
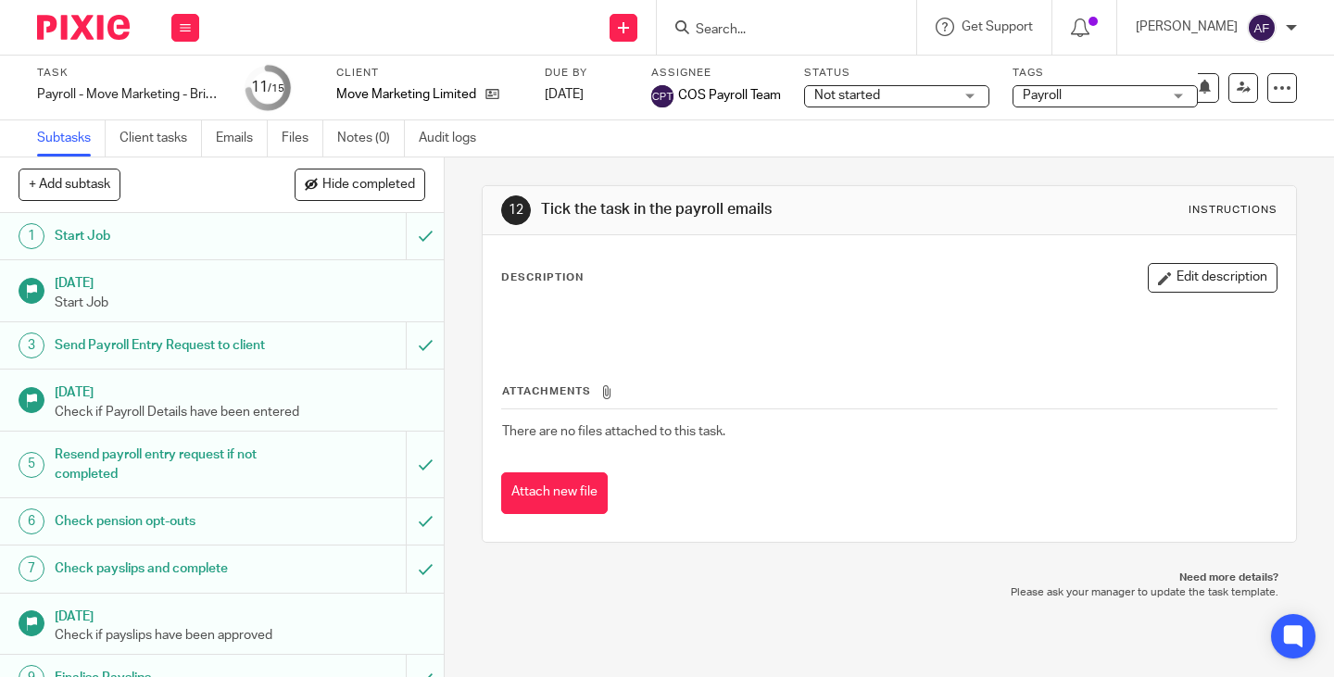
click at [803, 233] on div "12 Tick the task in the payroll emails Instructions" at bounding box center [888, 210] width 813 height 49
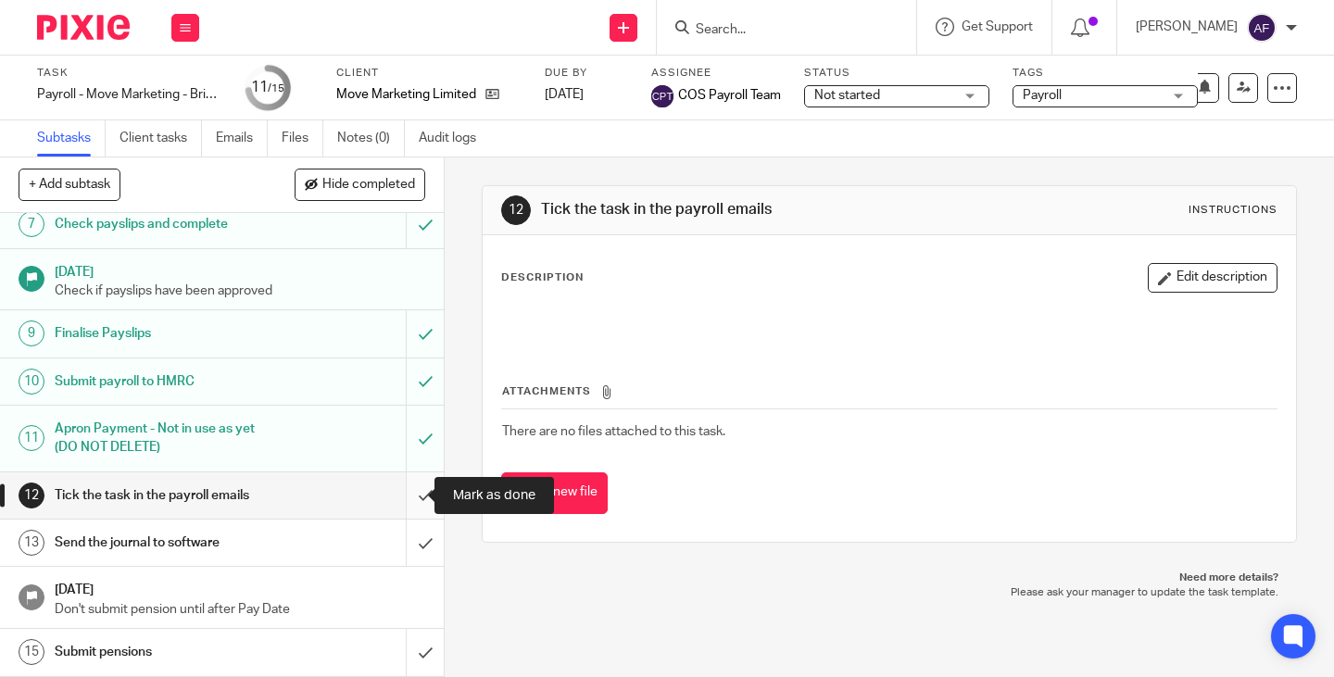
click at [407, 491] on input "submit" at bounding box center [222, 495] width 444 height 46
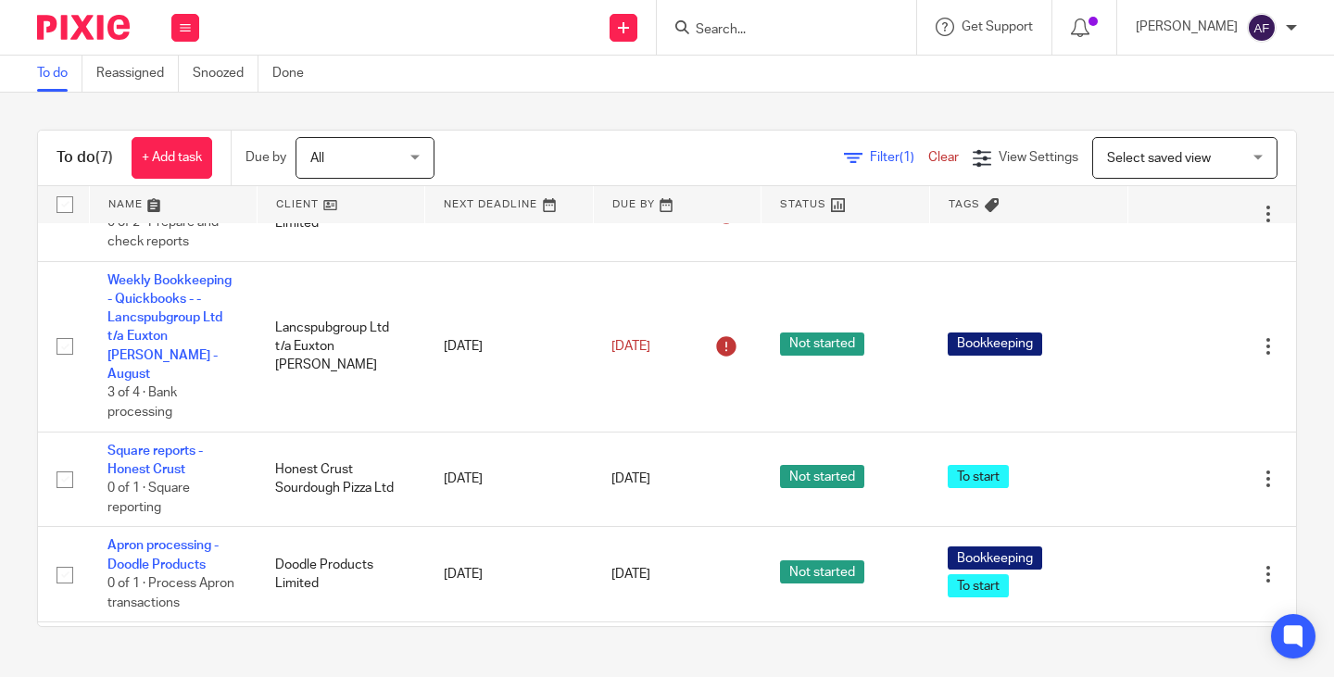
scroll to position [217, 0]
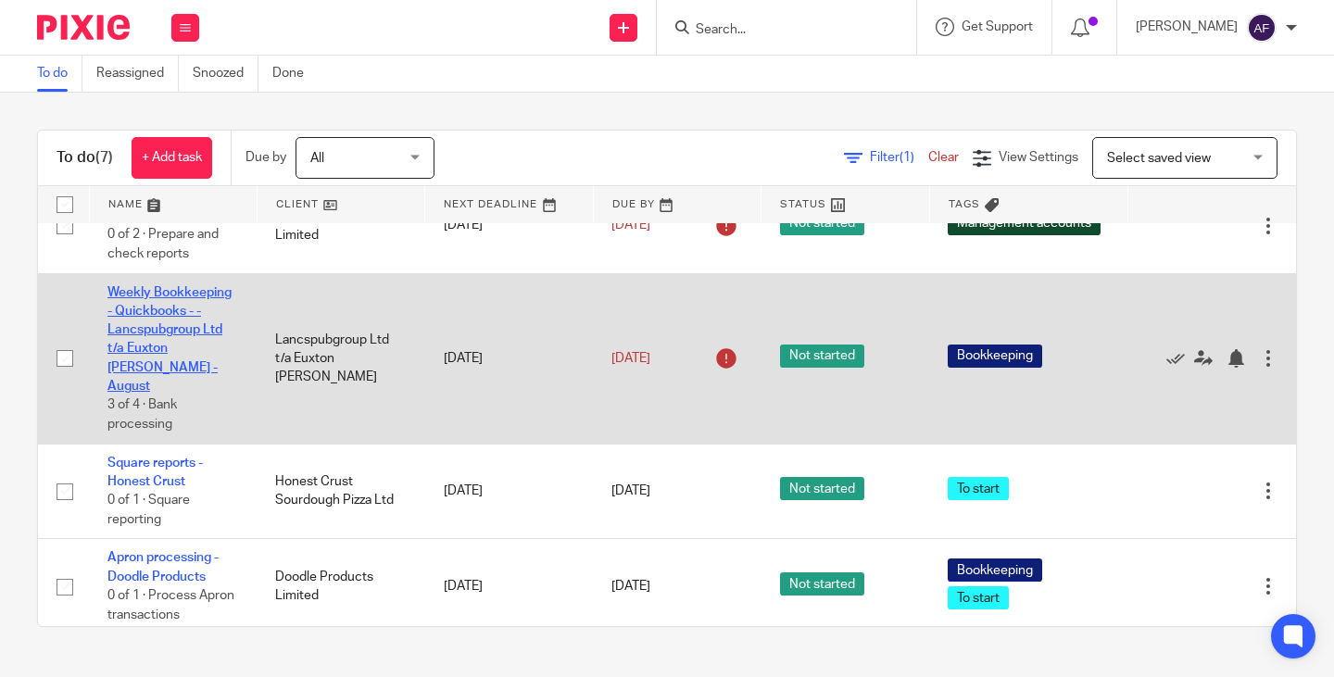
click at [181, 363] on link "Weekly Bookkeeping - Quickbooks - - Lancspubgroup Ltd t/a Euxton Mills - August" at bounding box center [169, 339] width 124 height 107
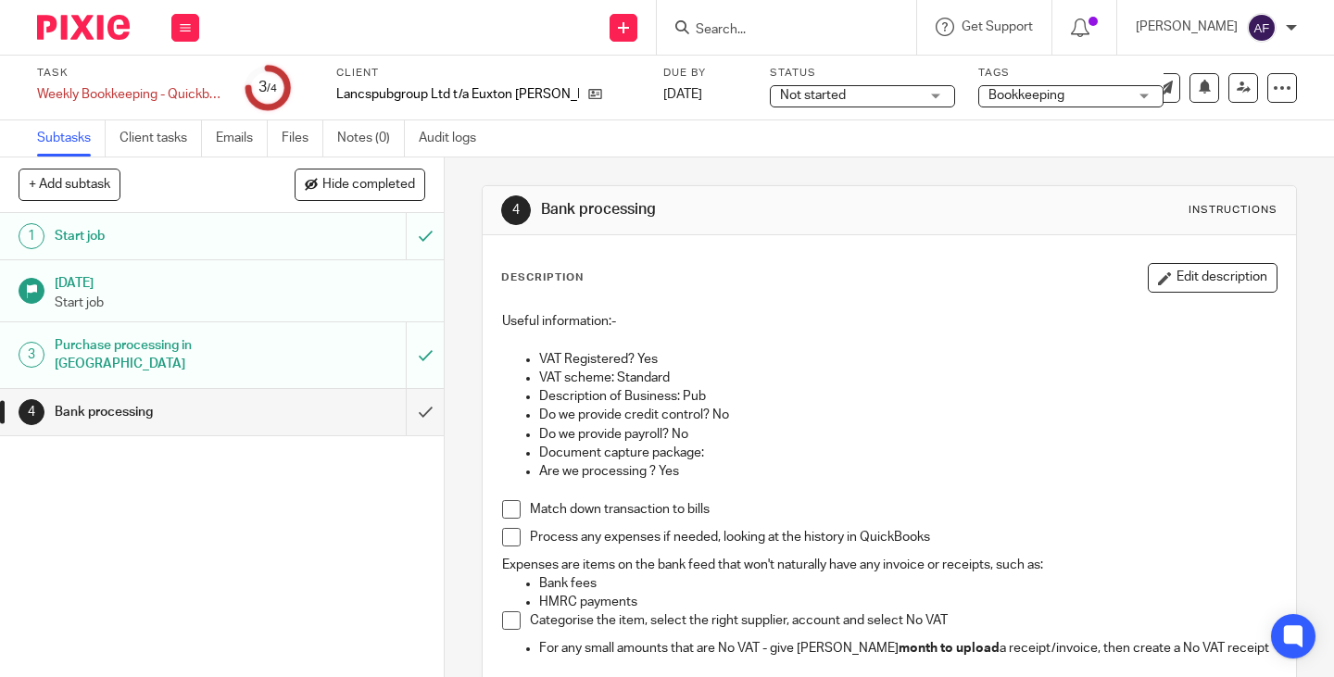
click at [858, 188] on div "4 Bank processing Instructions" at bounding box center [888, 210] width 813 height 49
click at [913, 285] on div "Description Edit description" at bounding box center [889, 278] width 776 height 30
click at [881, 290] on div "Description Edit description" at bounding box center [889, 278] width 776 height 30
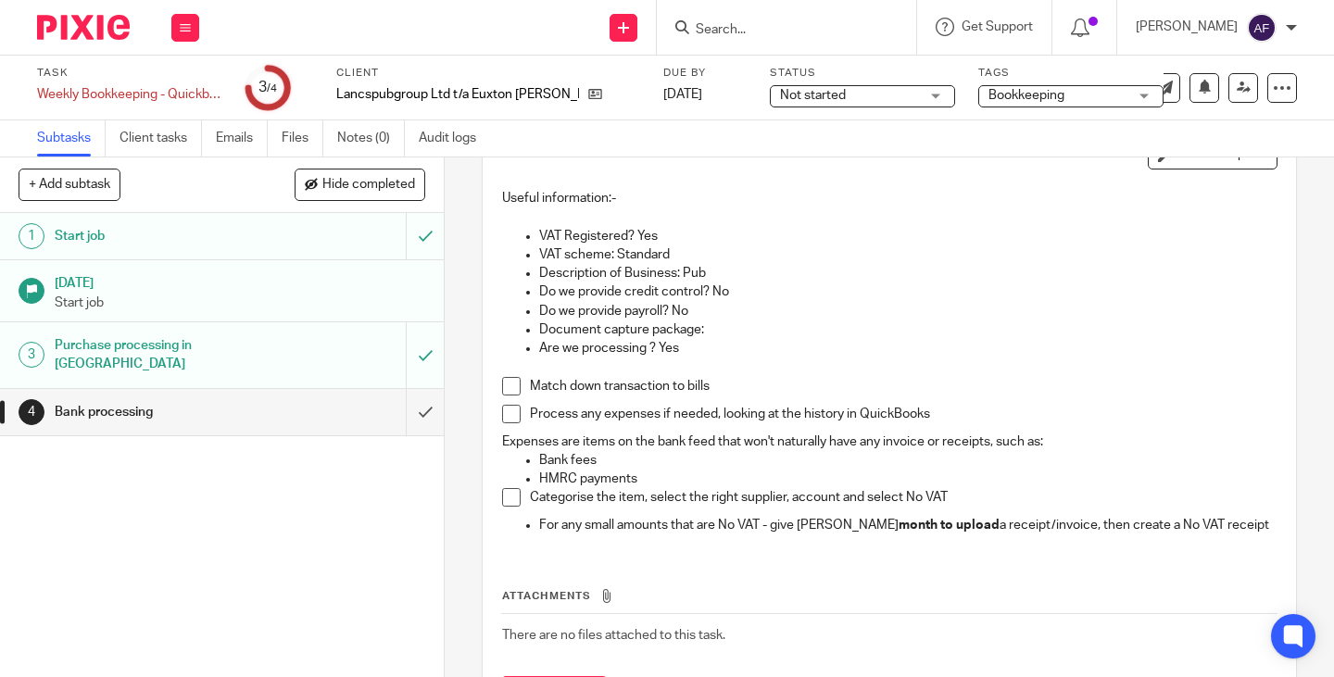
scroll to position [220, 0]
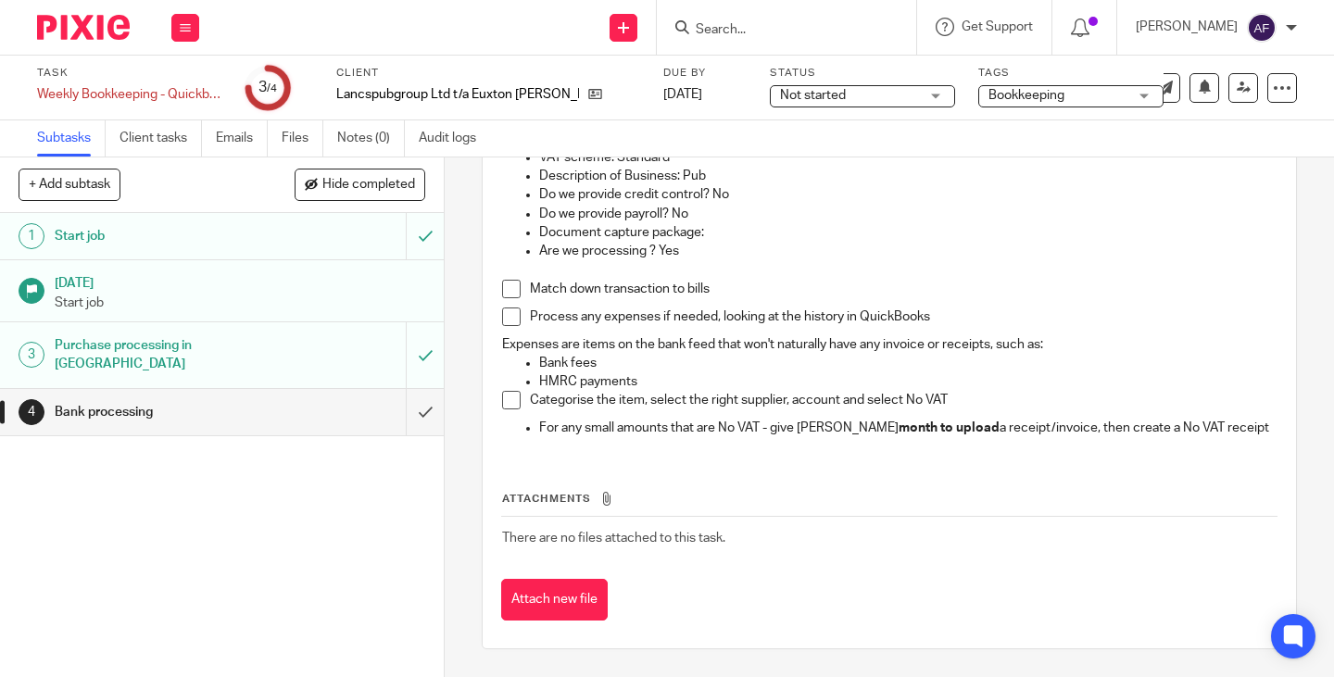
click at [840, 212] on p "Do we provide payroll? No" at bounding box center [907, 214] width 737 height 19
click at [807, 294] on p "Match down transaction to bills" at bounding box center [903, 289] width 746 height 19
click at [793, 413] on div "Categorise the item, select the right supplier, account and select No VAT" at bounding box center [903, 405] width 746 height 28
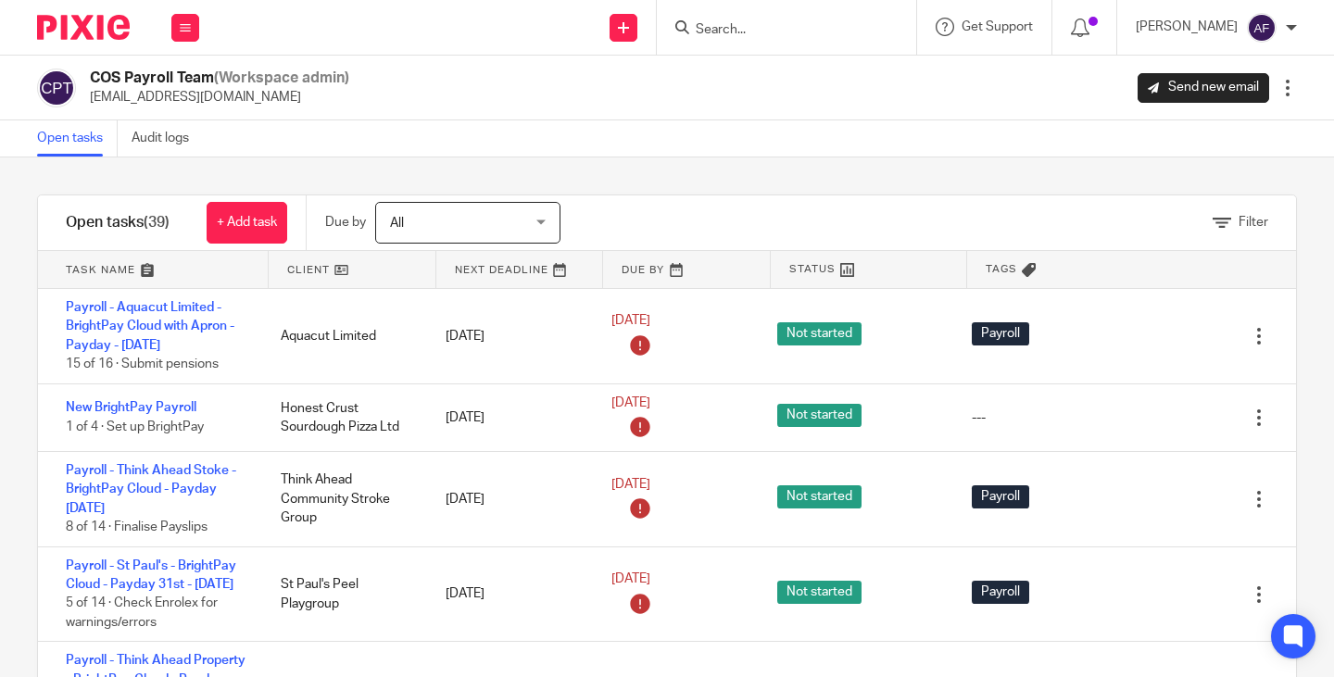
scroll to position [90, 0]
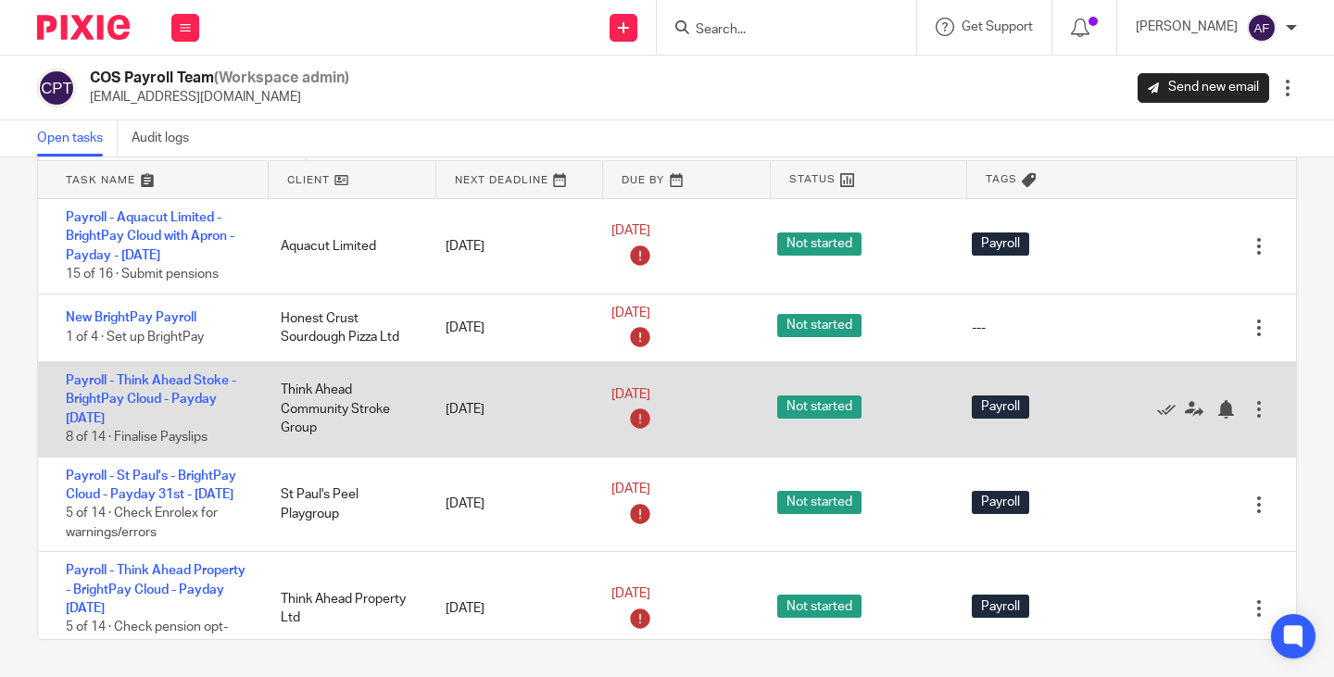
click at [166, 410] on div "Payroll - Think Ahead Stoke - BrightPay Cloud - Payday 25th - September 2025 8 …" at bounding box center [150, 409] width 224 height 94
click at [175, 391] on div "Payroll - Think Ahead Stoke - BrightPay Cloud - Payday 25th - September 2025 8 …" at bounding box center [150, 409] width 224 height 94
click at [179, 383] on link "Payroll - Think Ahead Stoke - BrightPay Cloud - Payday 25th - September 2025" at bounding box center [151, 399] width 170 height 51
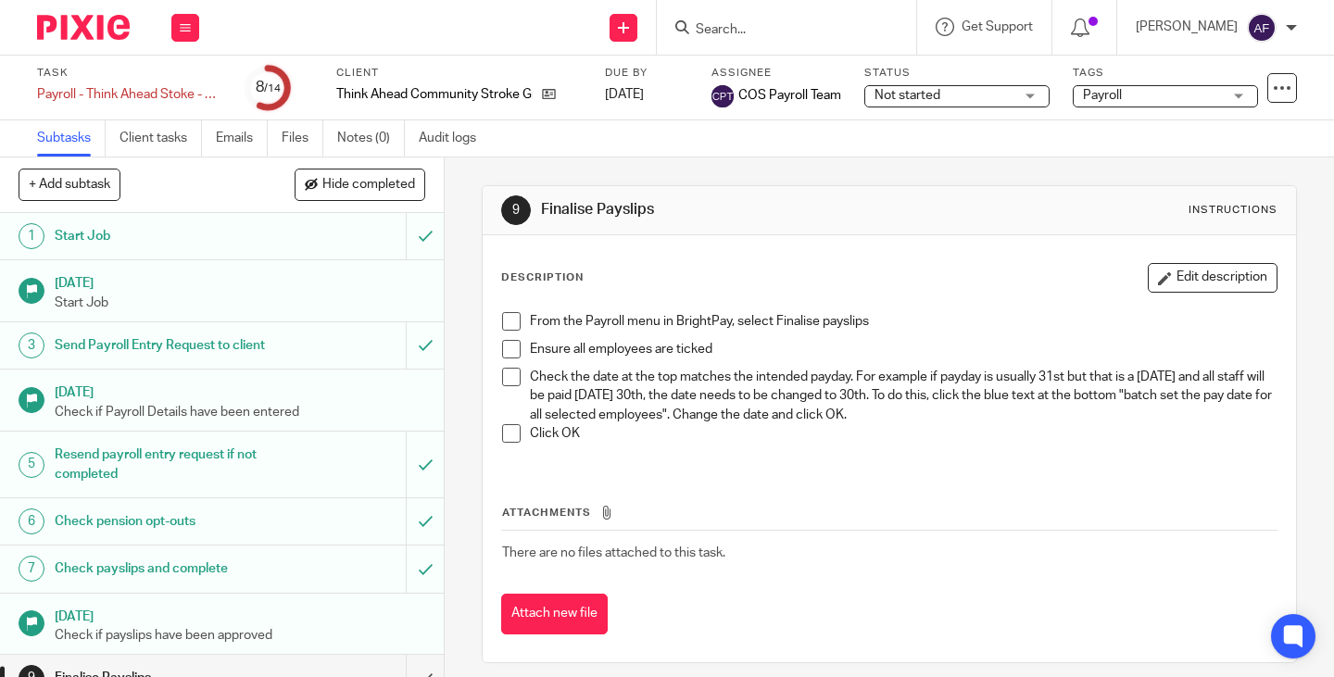
click at [769, 270] on div "Description Edit description" at bounding box center [889, 278] width 776 height 30
click at [720, 400] on p "Check the date at the top matches the intended payday. For example if payday is…" at bounding box center [903, 396] width 746 height 56
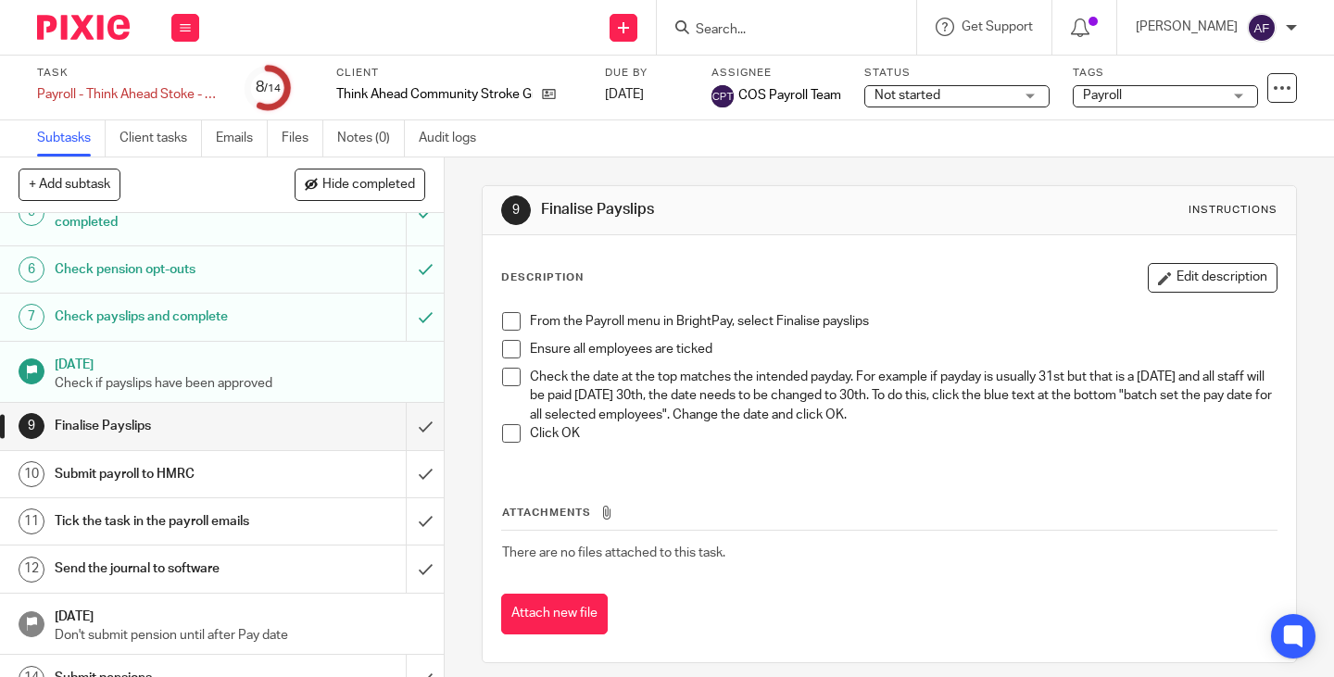
scroll to position [296, 0]
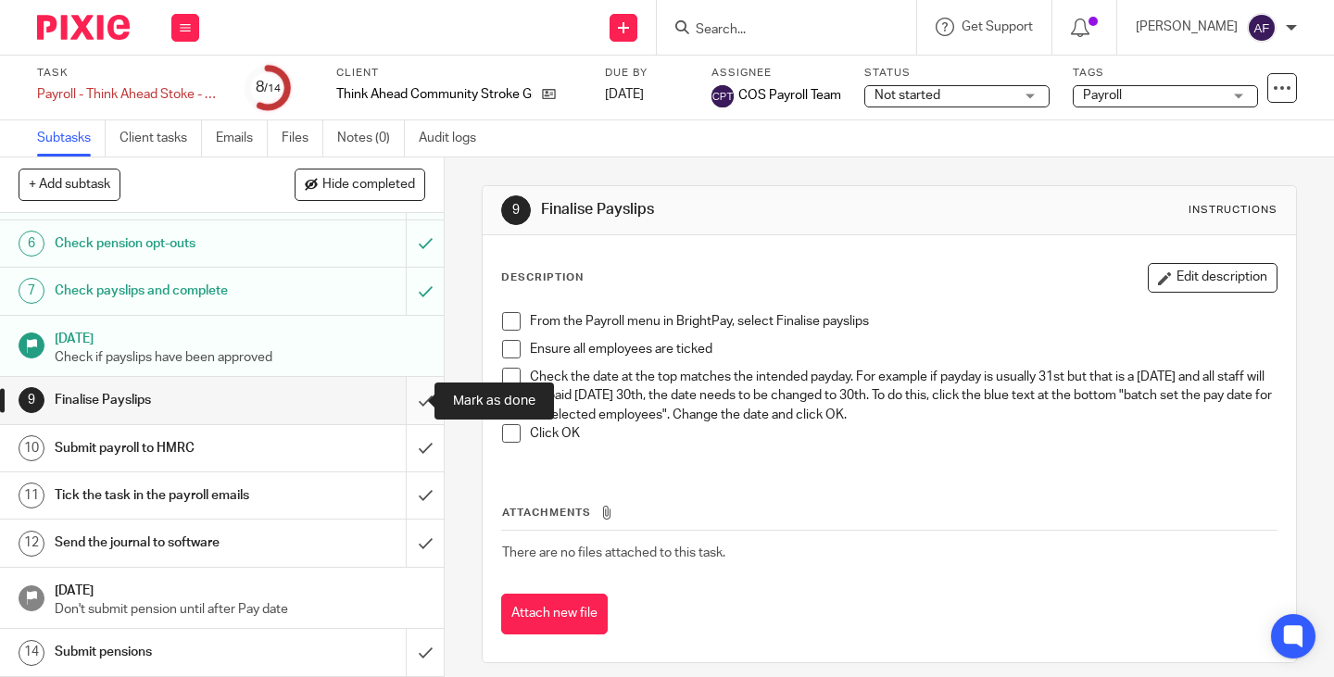
click at [408, 405] on input "submit" at bounding box center [222, 400] width 444 height 46
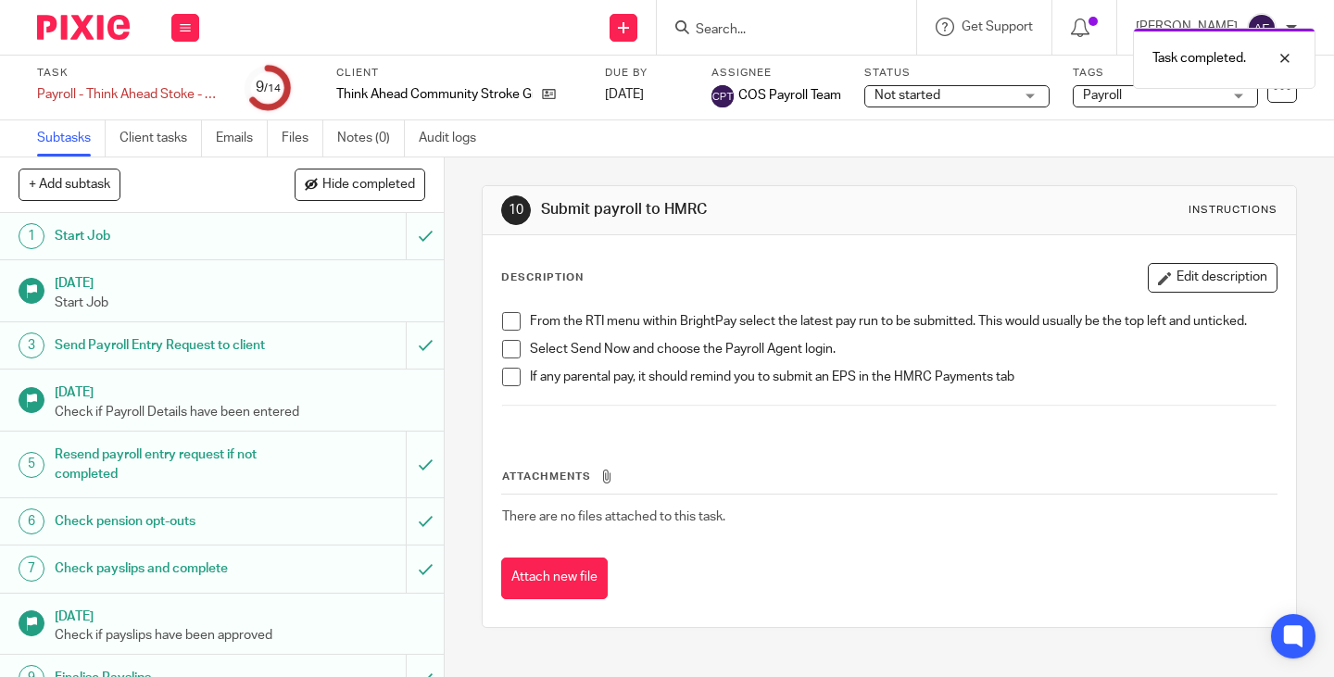
scroll to position [296, 0]
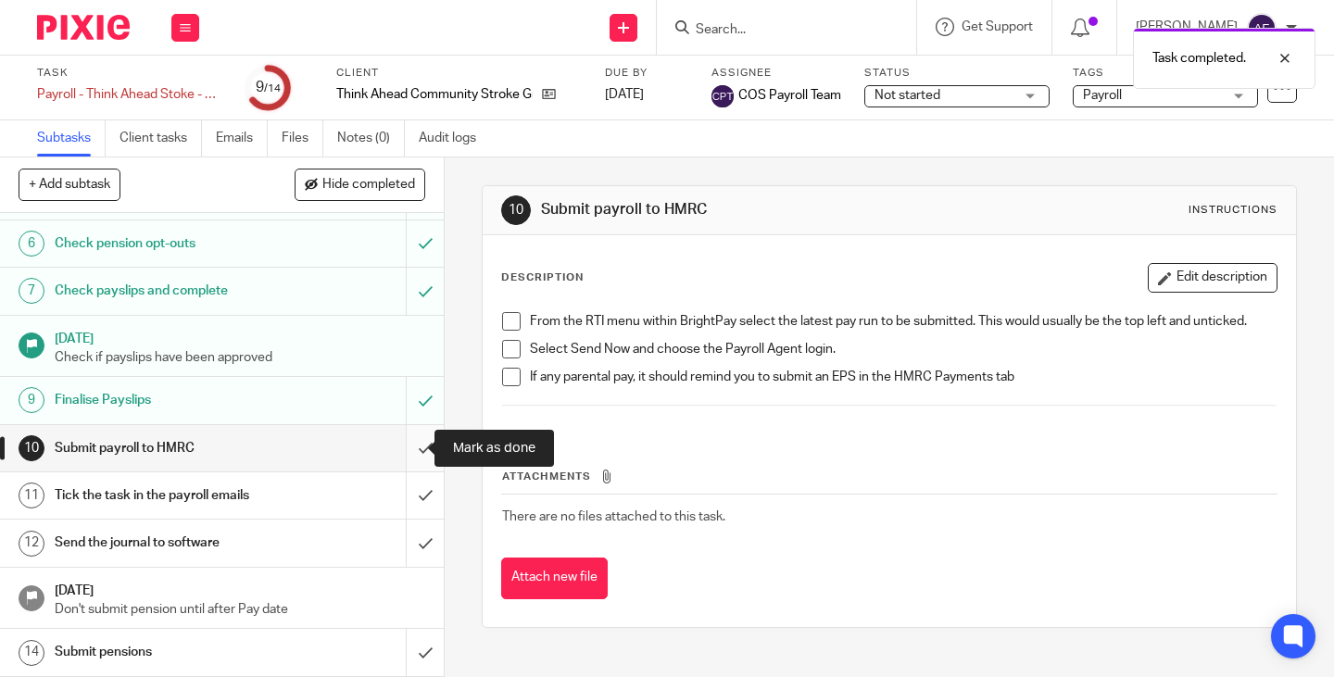
click at [400, 457] on input "submit" at bounding box center [222, 448] width 444 height 46
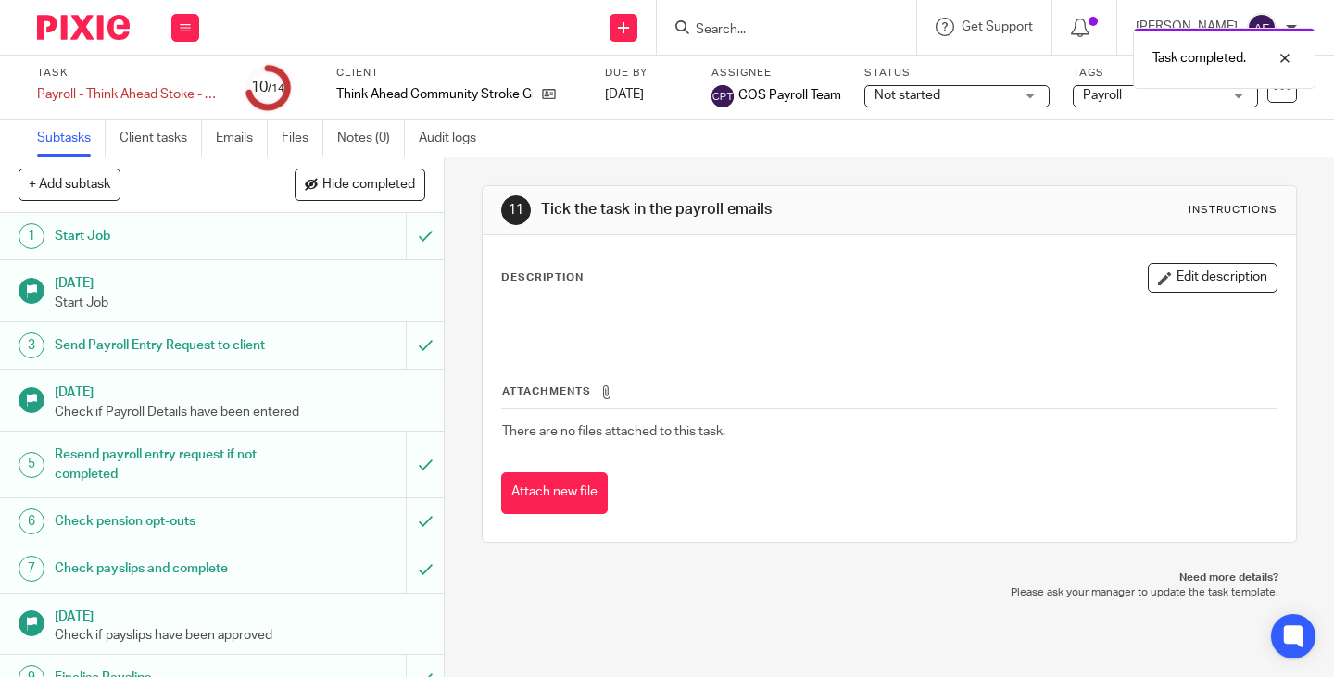
scroll to position [296, 0]
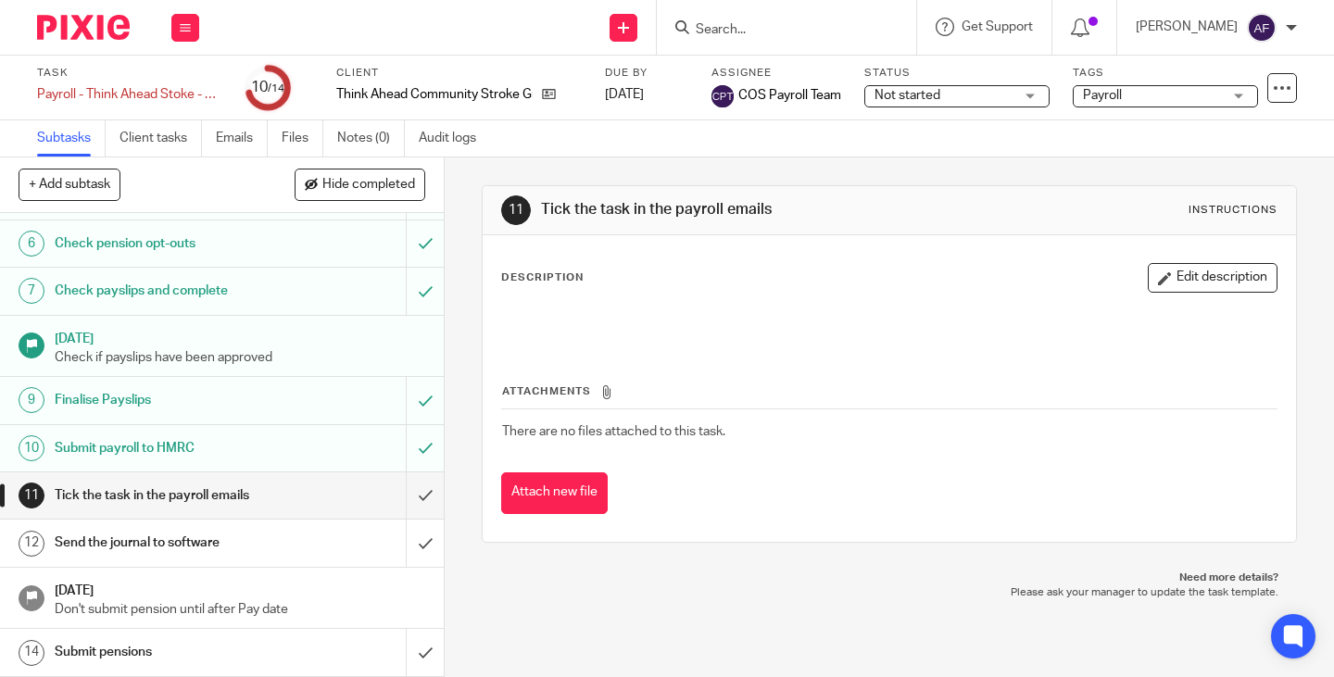
click at [768, 363] on div "Attachments There are no files attached to this task. Attach new file" at bounding box center [889, 429] width 776 height 169
click at [544, 97] on icon at bounding box center [549, 94] width 14 height 14
click at [157, 96] on div "Payroll - Think Ahead Stoke - BrightPay Cloud - Payday [DATE] Save Payroll - Th…" at bounding box center [129, 94] width 185 height 19
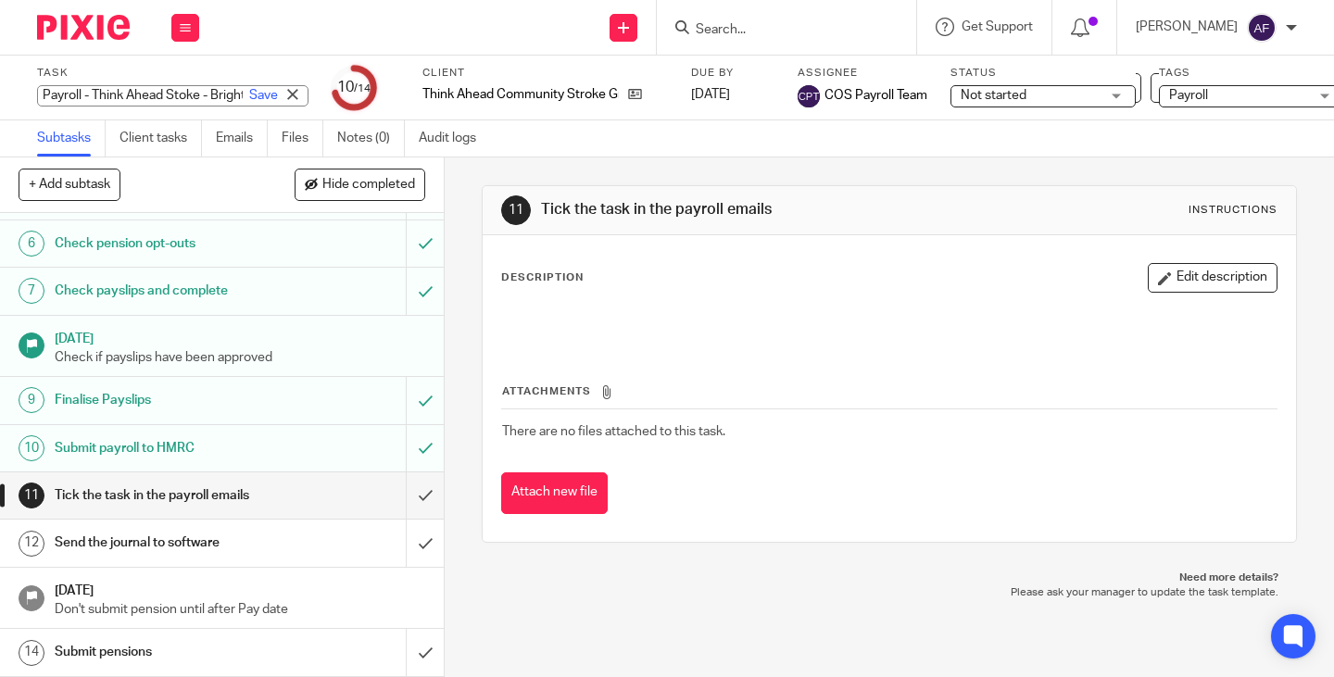
click at [157, 95] on input "Payroll - Think Ahead Stoke - BrightPay Cloud - Payday [DATE]" at bounding box center [172, 95] width 271 height 21
click at [182, 93] on input "Payroll - Think Ahead Stoke - BrightPay Cloud - Payday [DATE]" at bounding box center [172, 95] width 271 height 21
drag, startPoint x: 172, startPoint y: 97, endPoint x: 44, endPoint y: 101, distance: 127.9
click at [44, 101] on input "Payroll - Think Ahead Stoke - BrightPay Cloud - Payday [DATE]" at bounding box center [172, 95] width 271 height 21
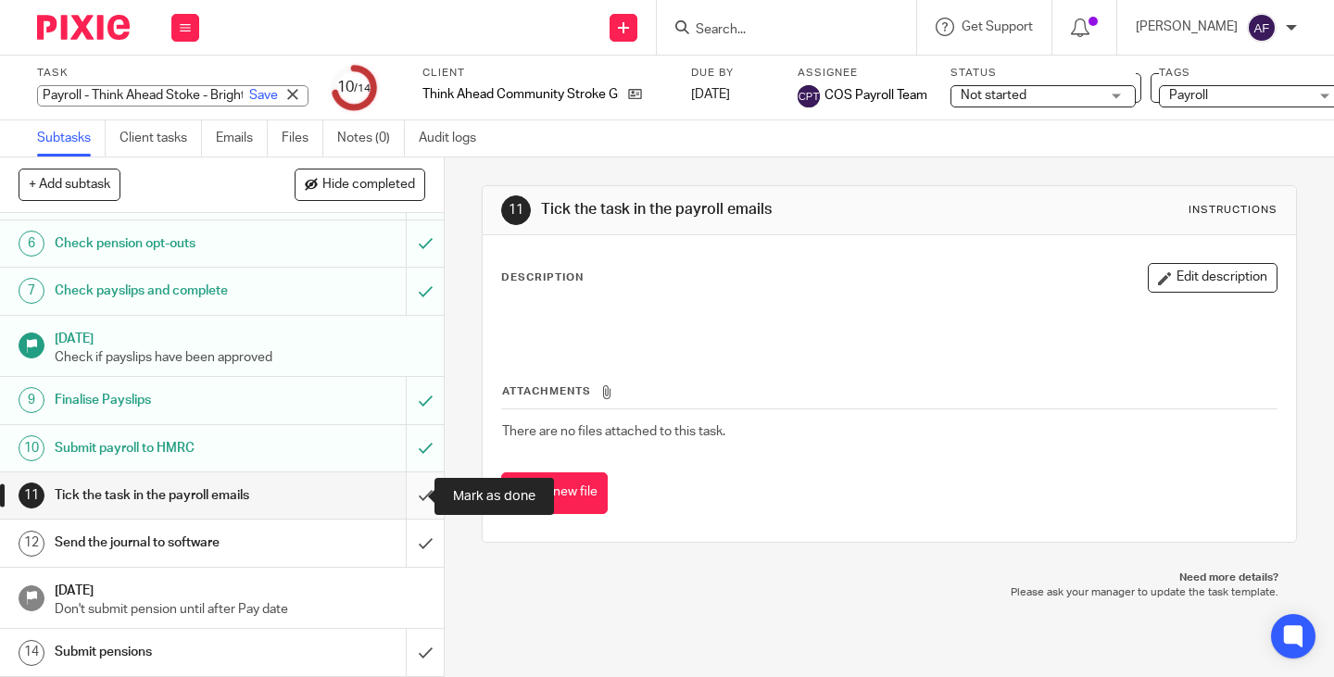
click at [407, 501] on input "submit" at bounding box center [222, 495] width 444 height 46
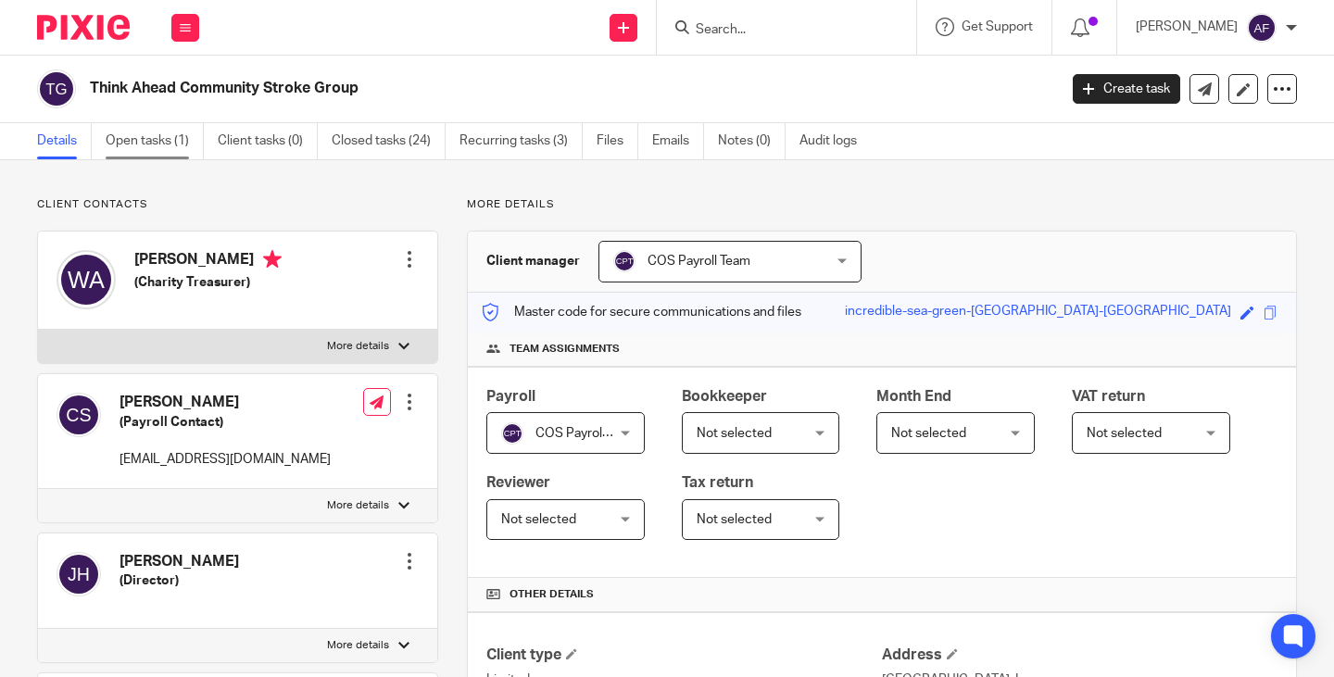
click at [132, 141] on link "Open tasks (1)" at bounding box center [155, 141] width 98 height 36
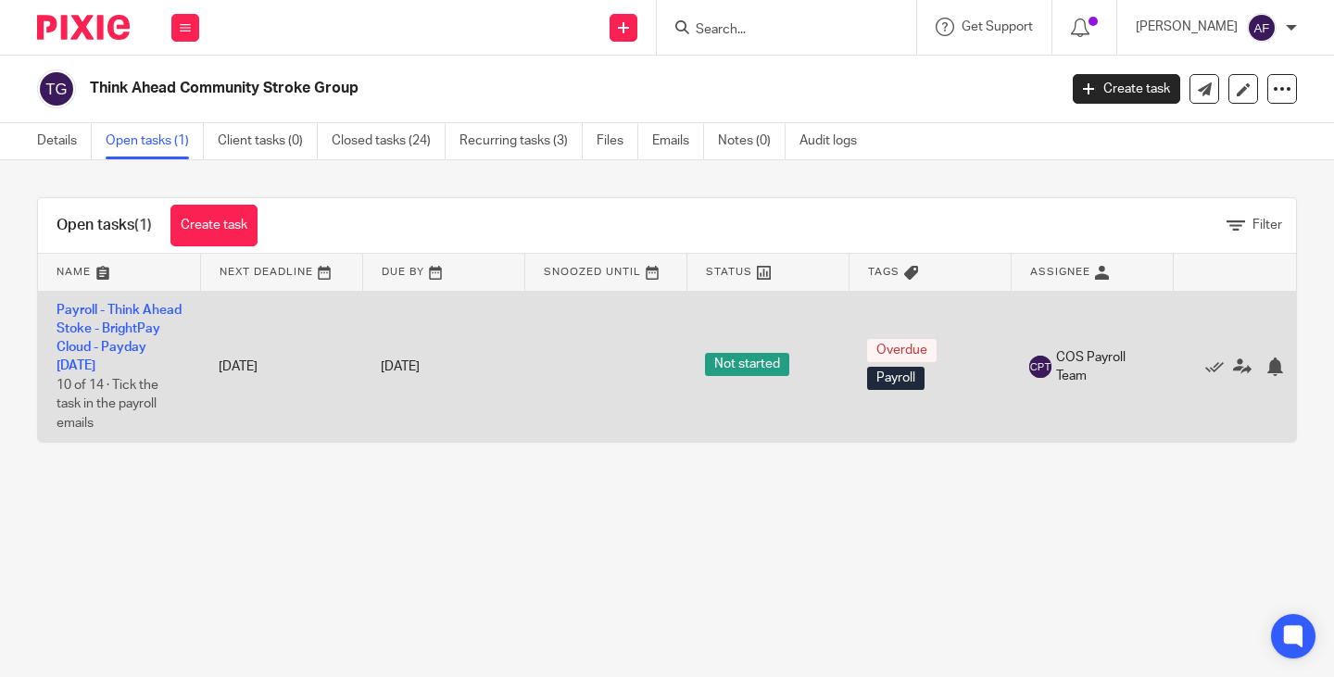
click at [110, 340] on td "Payroll - Think Ahead Stoke - BrightPay Cloud - Payday 25th - September 2025 10…" at bounding box center [119, 366] width 162 height 151
click at [103, 328] on link "Payroll - Think Ahead Stoke - BrightPay Cloud - Payday [DATE]" at bounding box center [118, 338] width 125 height 69
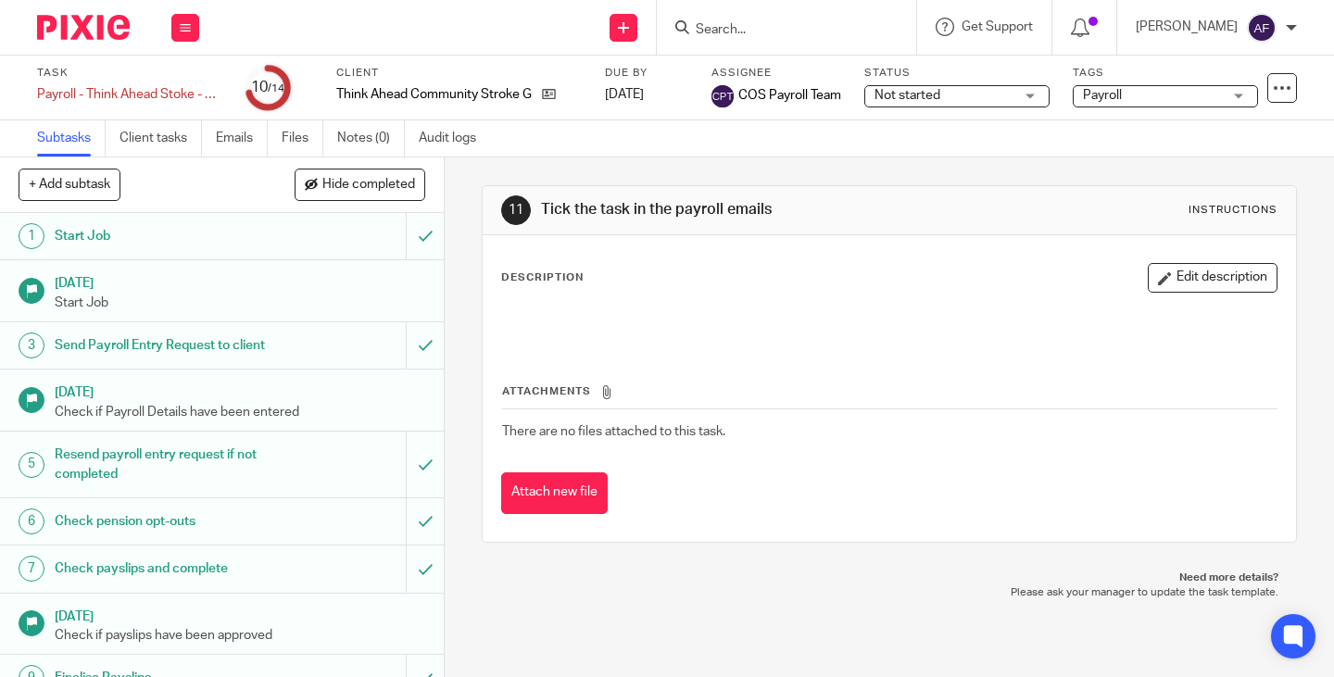
click at [942, 211] on div "11 Tick the task in the payroll emails Instructions" at bounding box center [889, 210] width 776 height 30
click at [751, 316] on p at bounding box center [889, 321] width 774 height 19
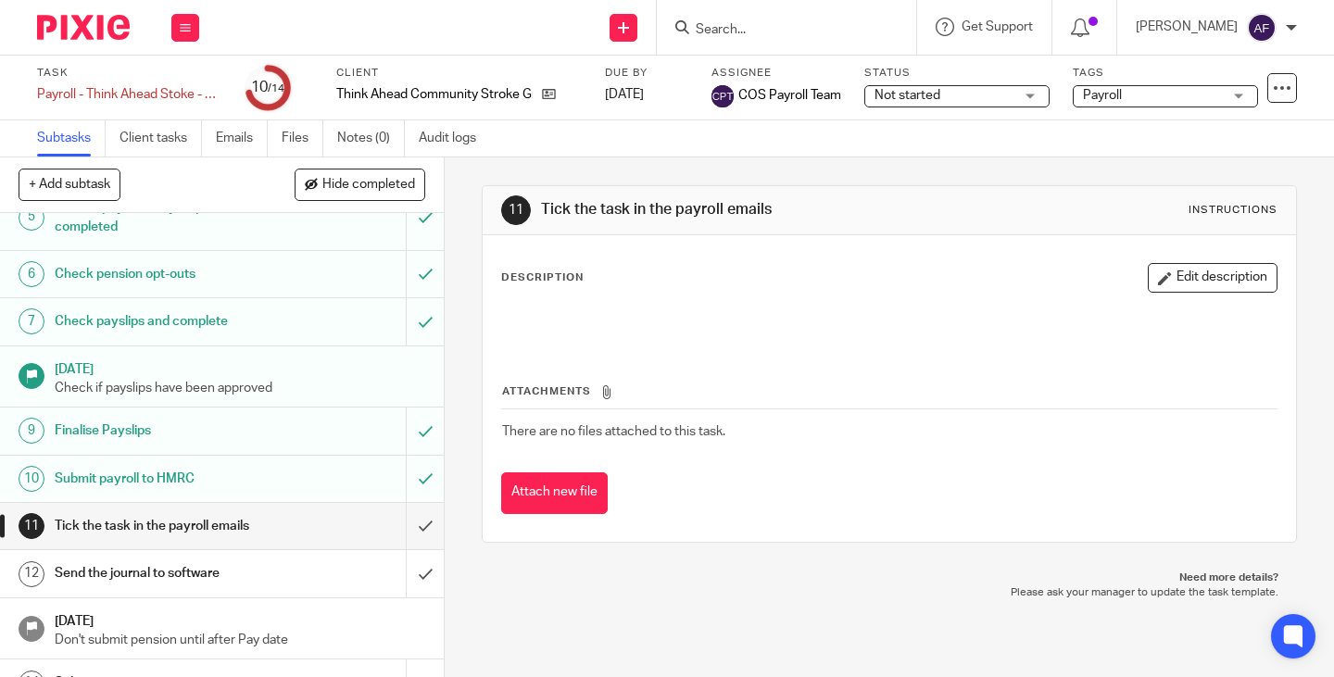
scroll to position [296, 0]
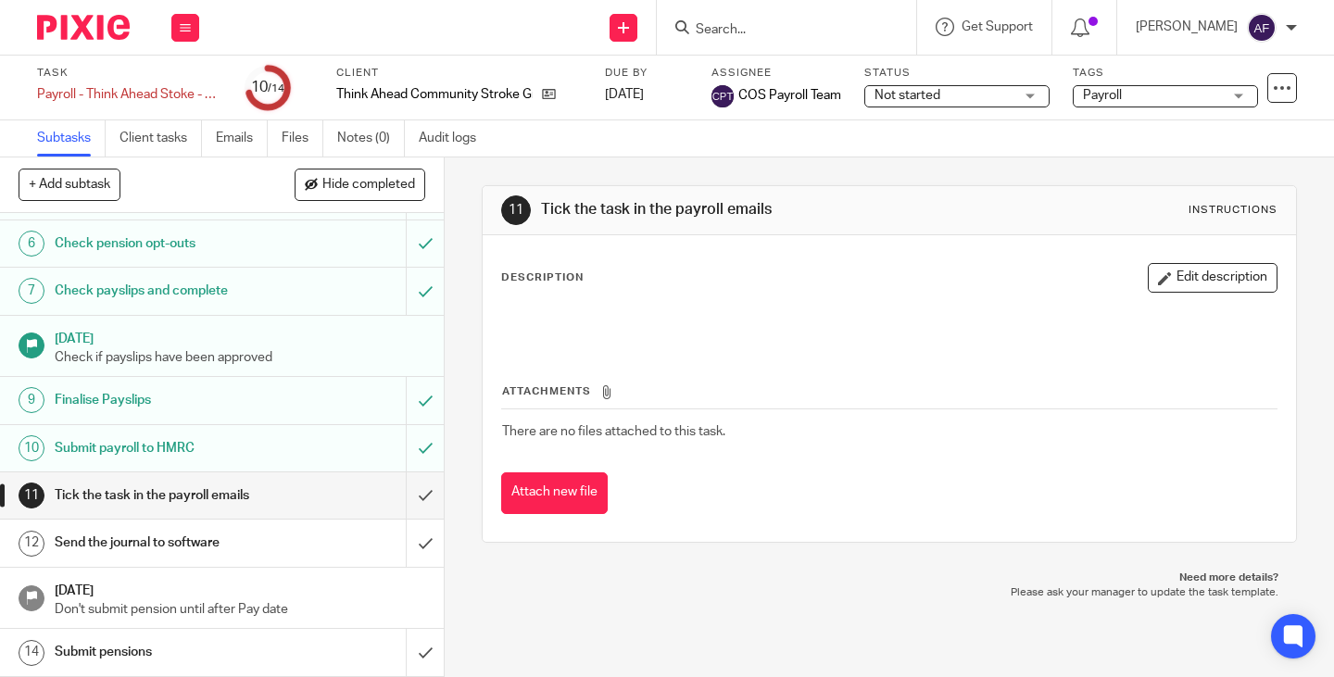
click at [746, 346] on div "Attachments There are no files attached to this task. Attach new file" at bounding box center [889, 429] width 776 height 169
click at [1033, 31] on span "Get Support" at bounding box center [996, 26] width 71 height 13
click at [855, 11] on div at bounding box center [786, 27] width 259 height 55
click at [841, 31] on input "Search" at bounding box center [777, 30] width 167 height 17
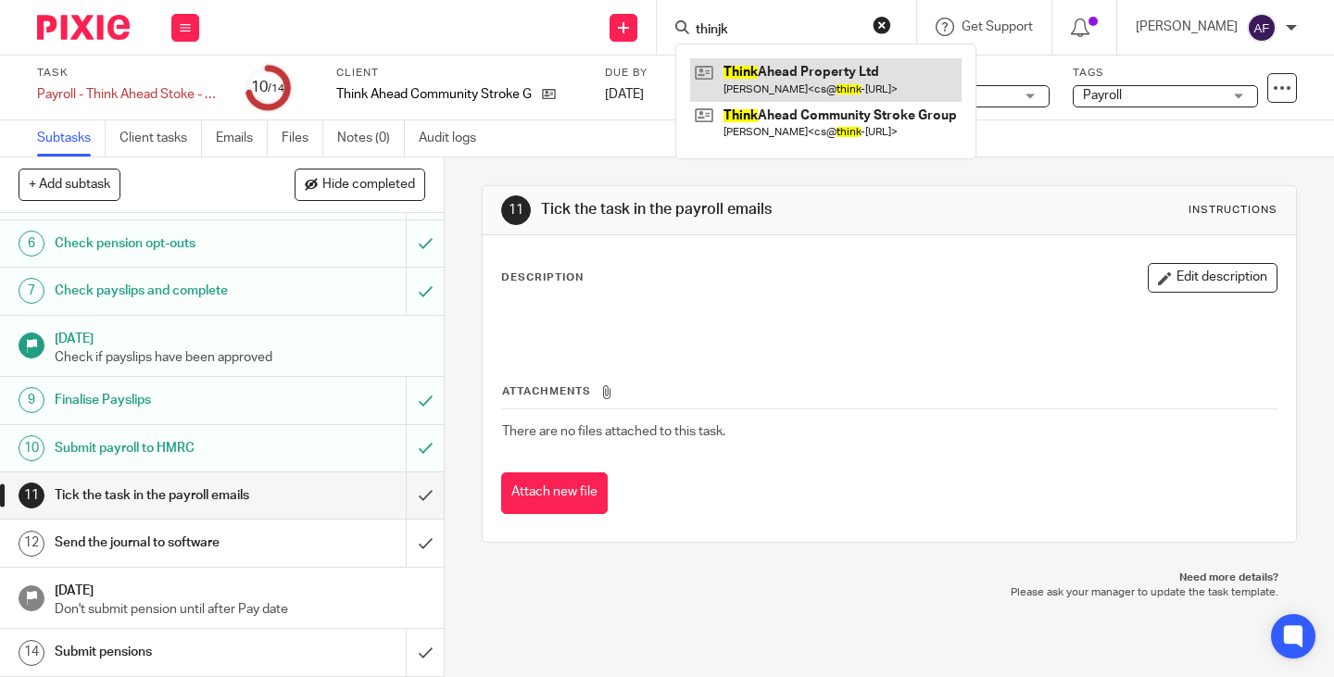
type input "thinjk"
click at [820, 83] on link at bounding box center [825, 79] width 271 height 43
click at [820, 79] on link at bounding box center [825, 79] width 271 height 43
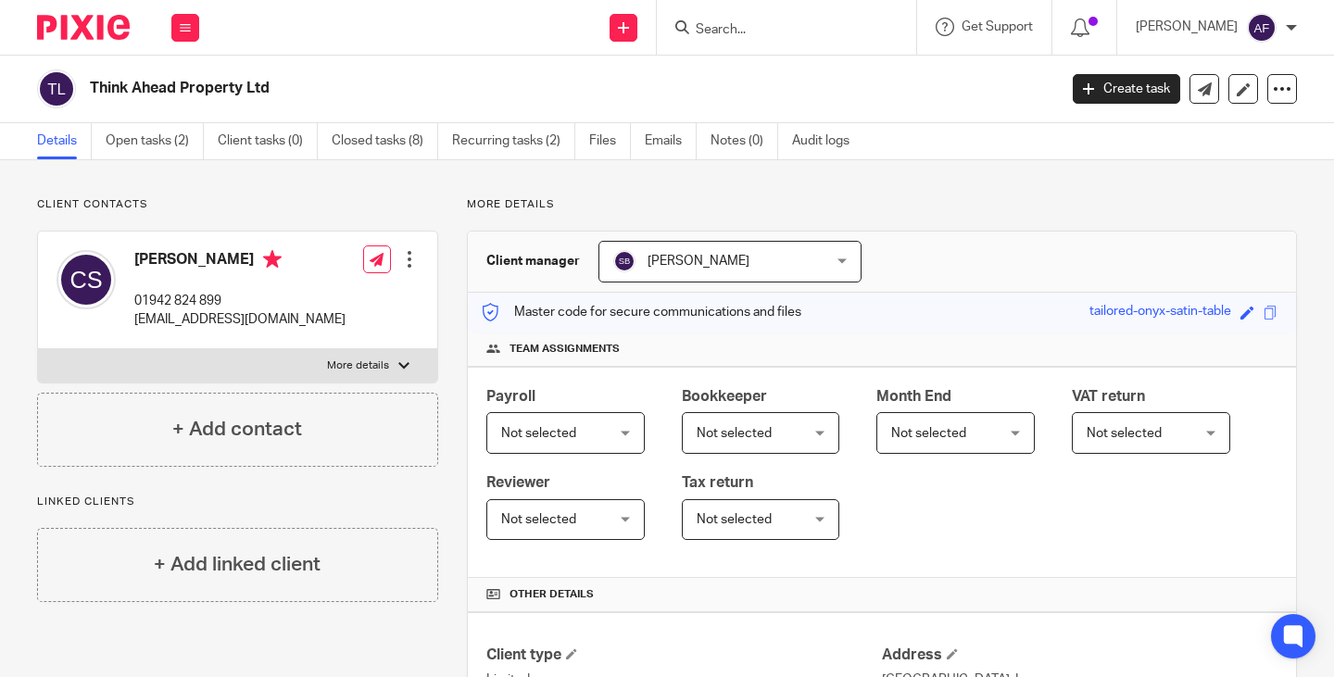
click at [1002, 252] on div "Client manager Steph Boyle Steph Boyle Aisha Ghaffur Amy Figg Ann Lavelle Becky…" at bounding box center [882, 262] width 828 height 61
click at [157, 147] on link "Open tasks (2)" at bounding box center [155, 141] width 98 height 36
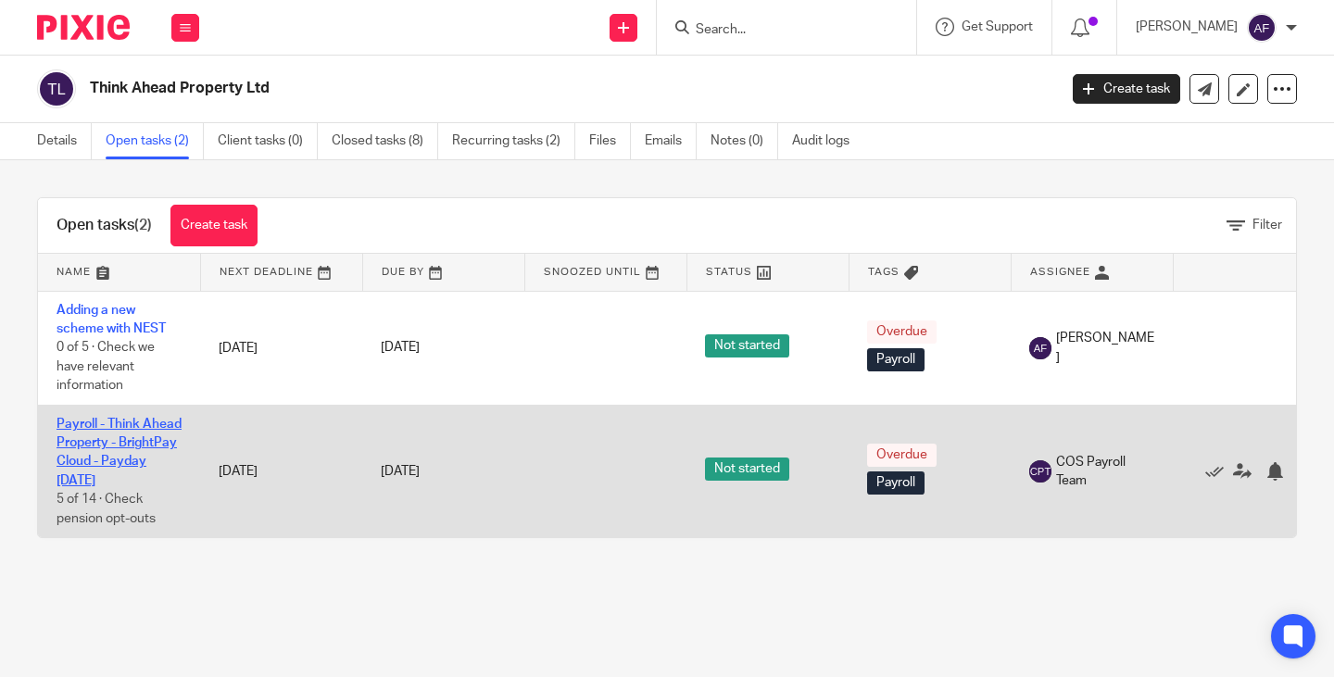
click at [119, 443] on link "Payroll - Think Ahead Property - BrightPay Cloud - Payday [DATE]" at bounding box center [118, 452] width 125 height 69
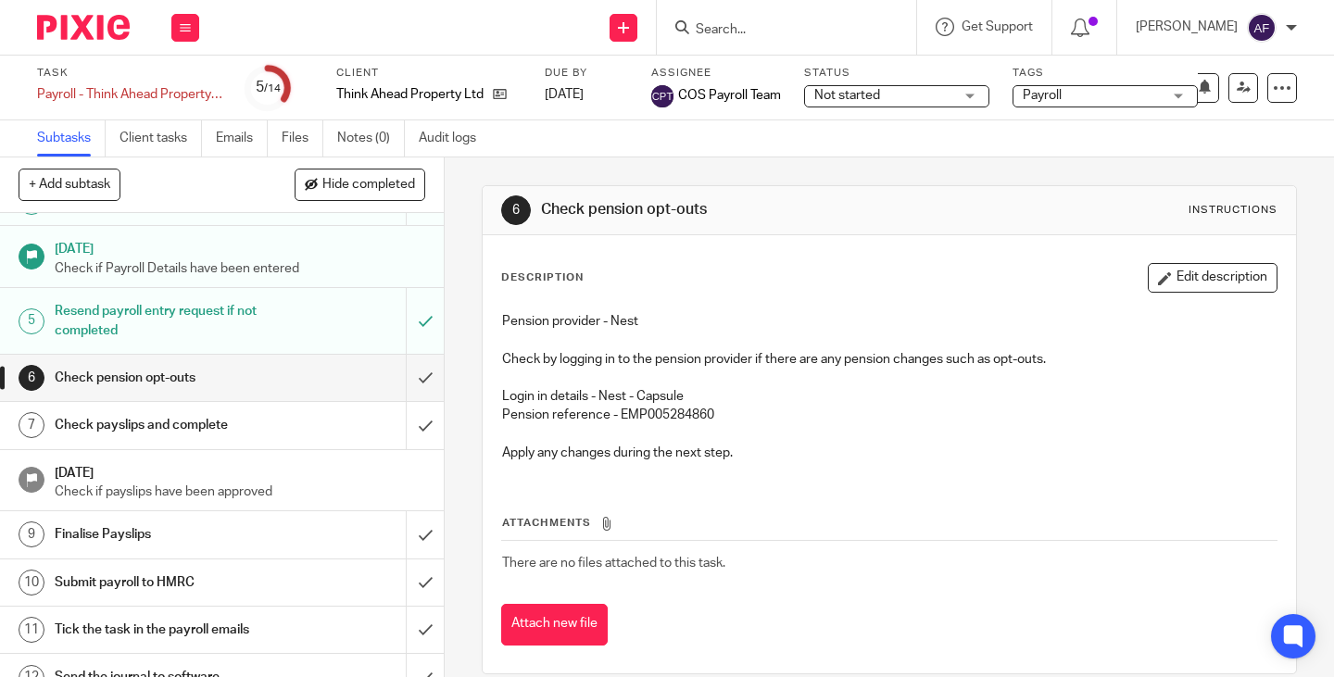
scroll to position [167, 0]
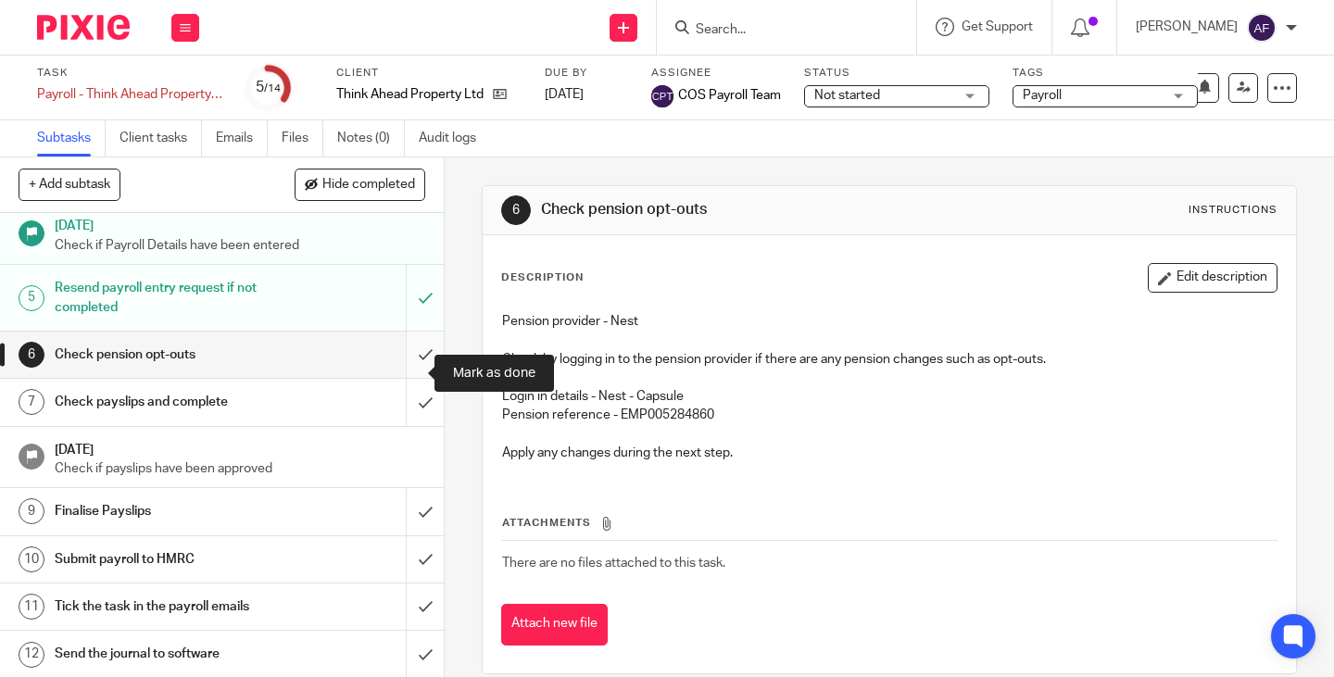
click at [410, 374] on input "submit" at bounding box center [222, 355] width 444 height 46
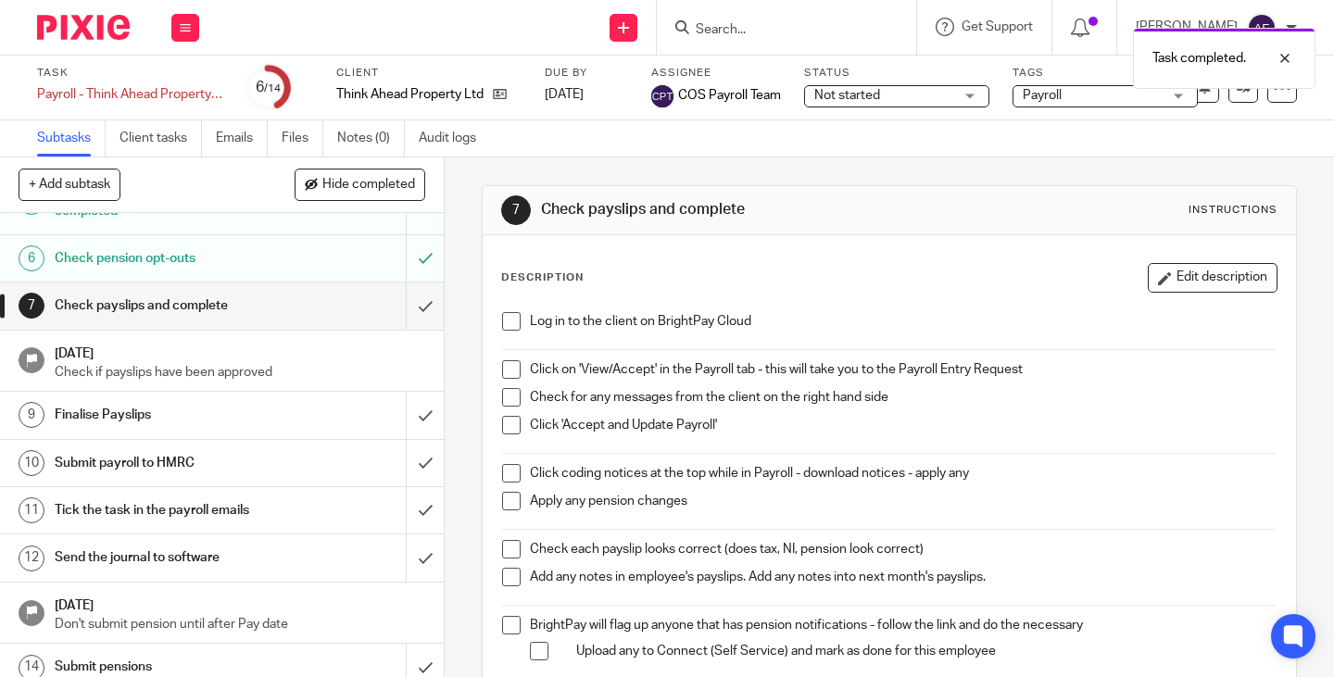
scroll to position [292, 0]
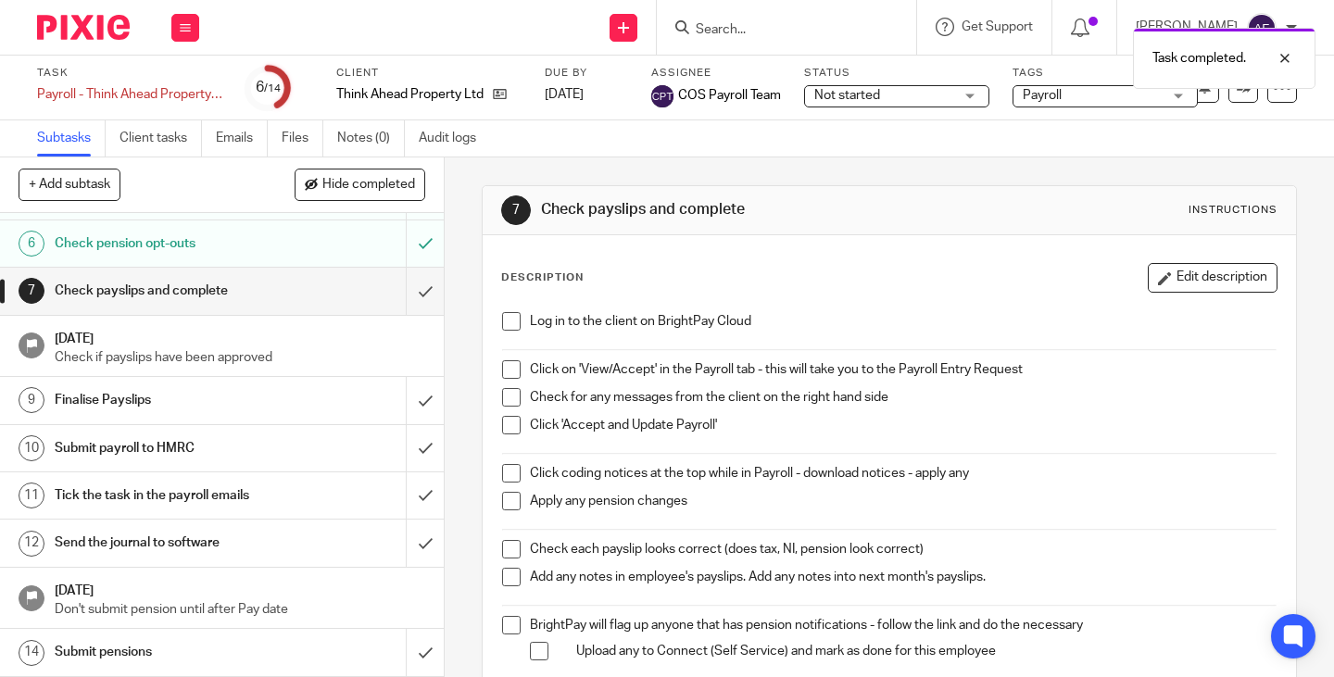
click at [1023, 415] on div "Check for any messages from the client on the right hand side" at bounding box center [903, 402] width 746 height 28
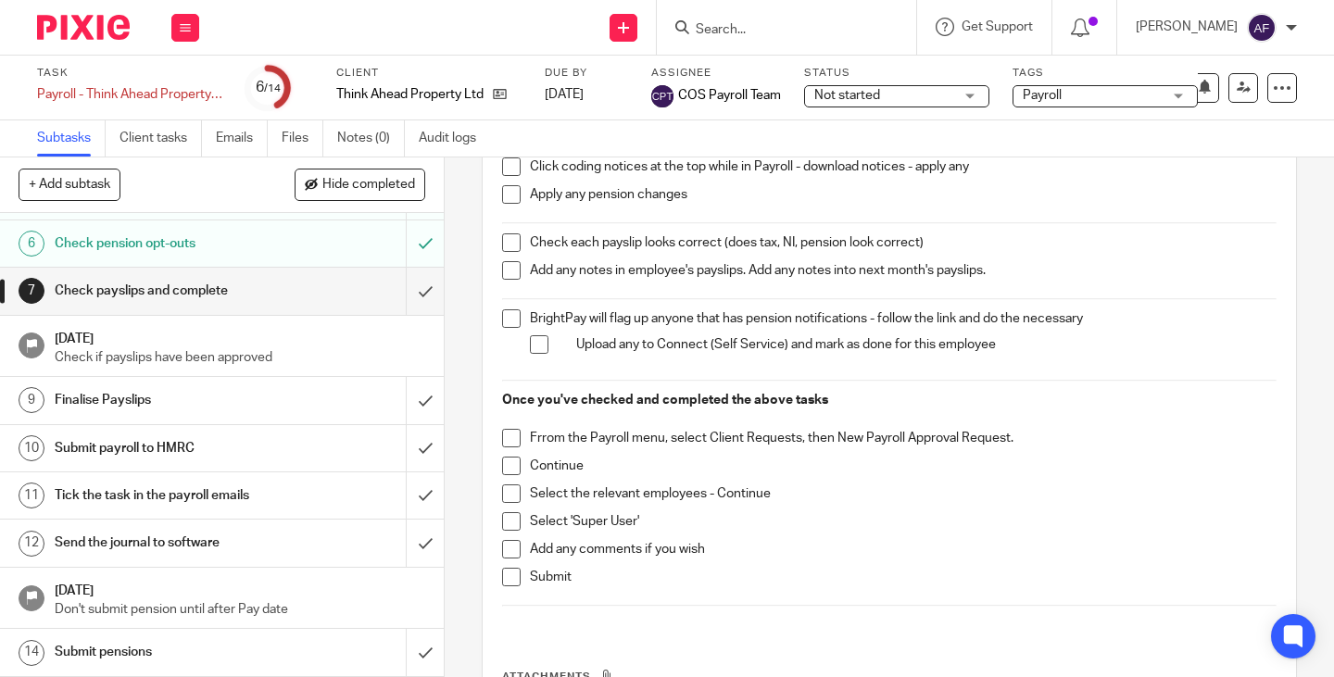
scroll to position [484, 0]
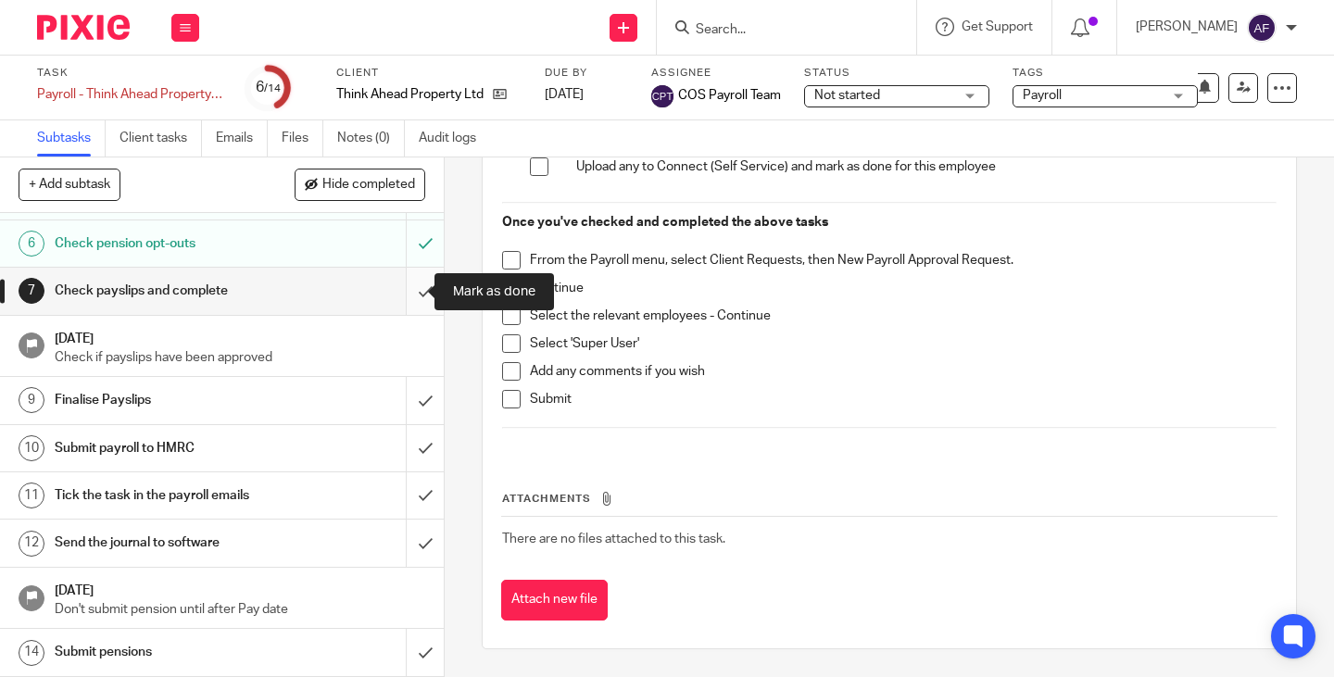
click at [405, 285] on input "submit" at bounding box center [222, 291] width 444 height 46
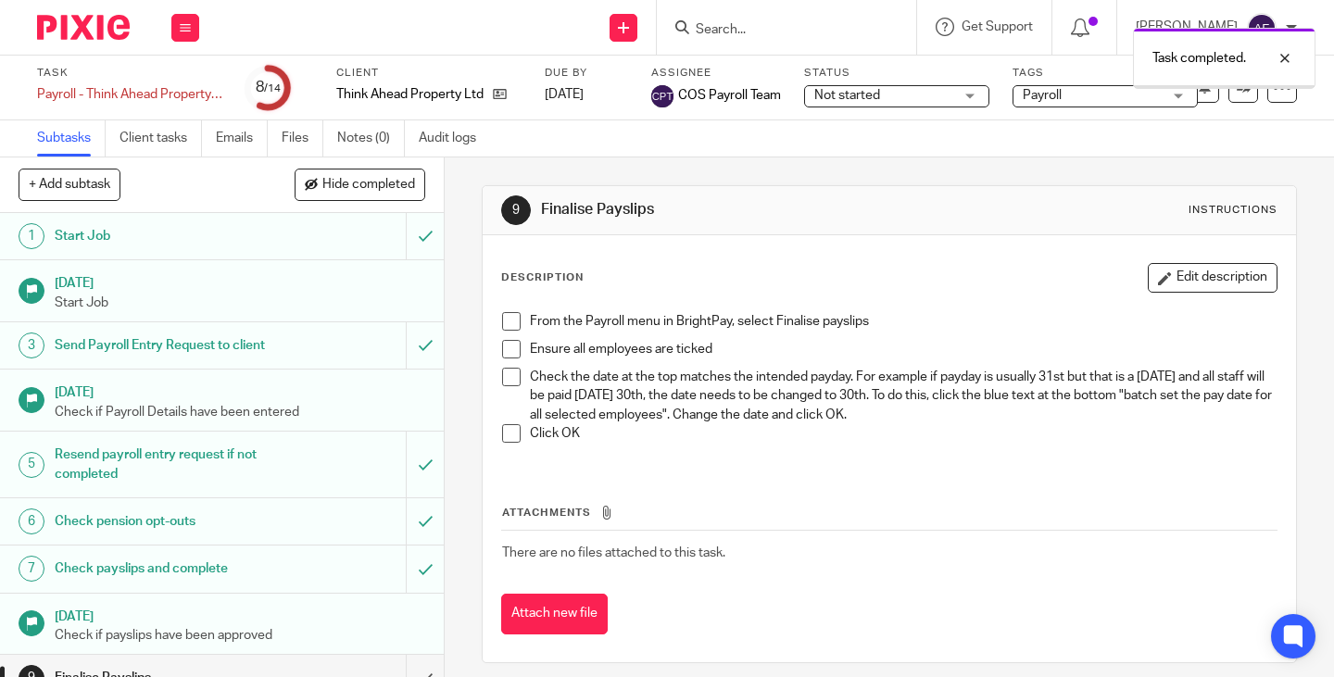
click at [751, 256] on div "Description Edit description From the Payroll menu in [GEOGRAPHIC_DATA], select…" at bounding box center [888, 448] width 813 height 427
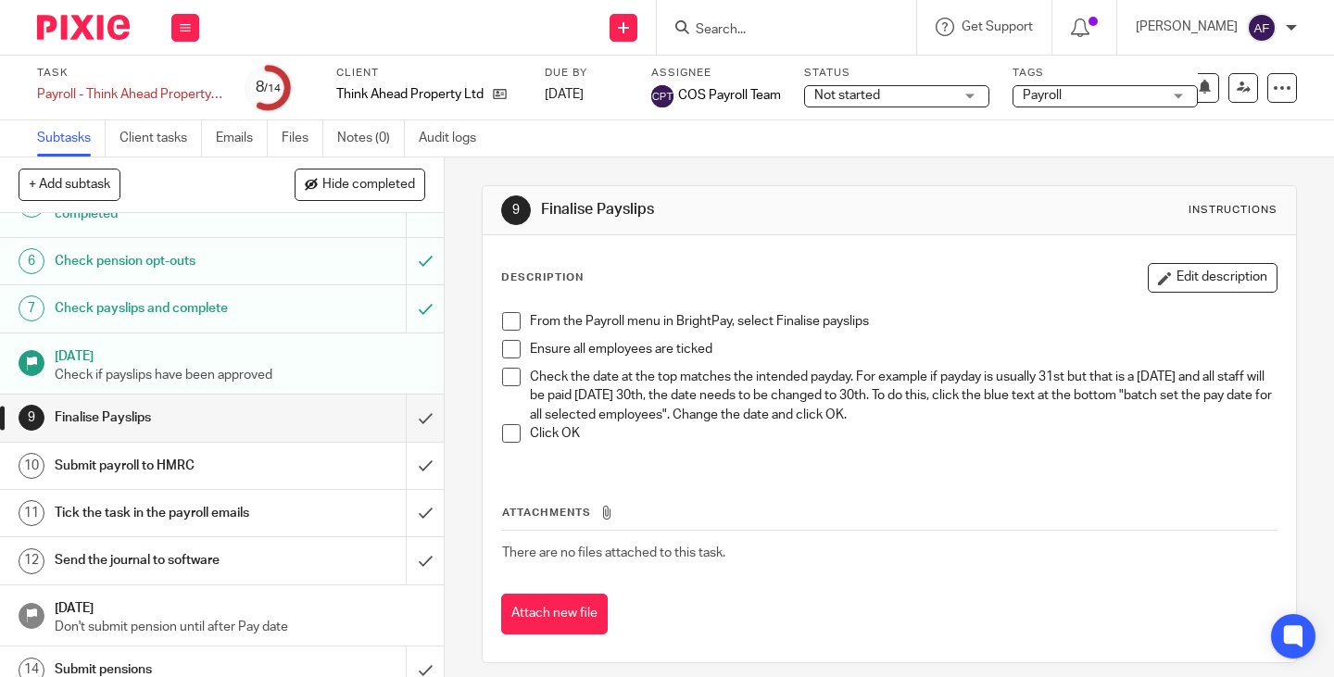
scroll to position [278, 0]
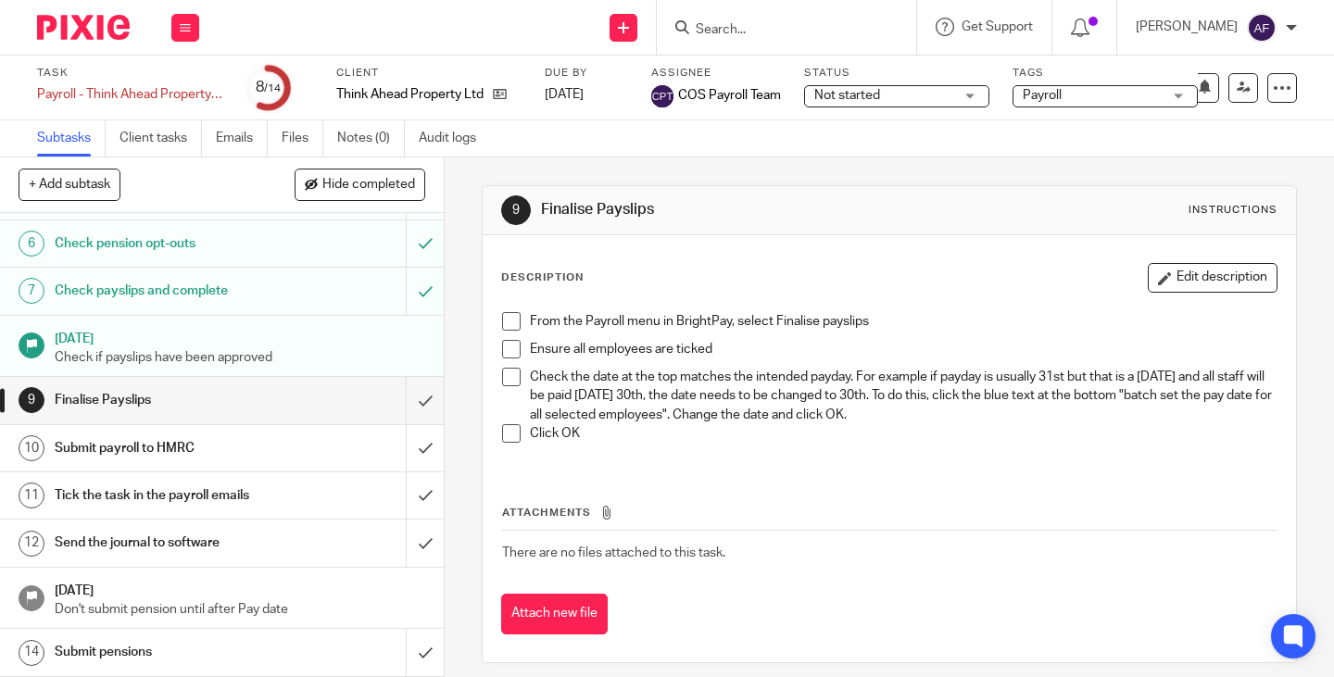
click at [919, 334] on div "From the Payroll menu in BrightPay, select Finalise payslips" at bounding box center [903, 326] width 746 height 28
click at [816, 301] on div "Description Edit description From the Payroll menu in [GEOGRAPHIC_DATA], select…" at bounding box center [889, 365] width 776 height 204
click at [816, 299] on div "Description Edit description From the Payroll menu in [GEOGRAPHIC_DATA], select…" at bounding box center [889, 365] width 776 height 204
